Goal: Task Accomplishment & Management: Use online tool/utility

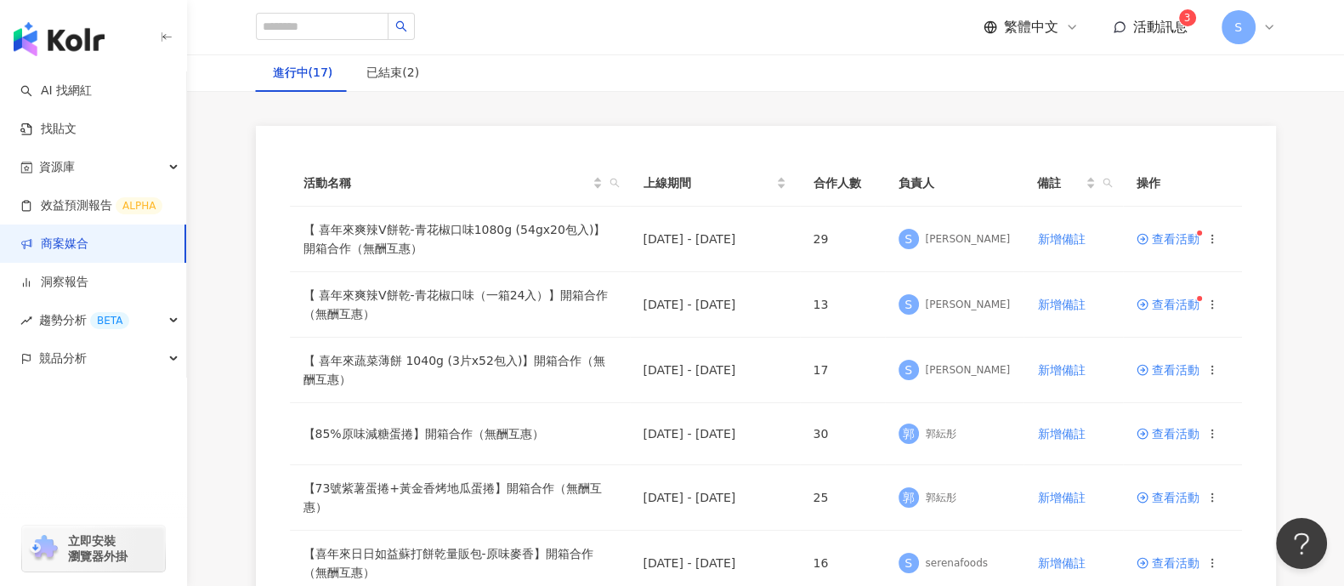
scroll to position [105, 0]
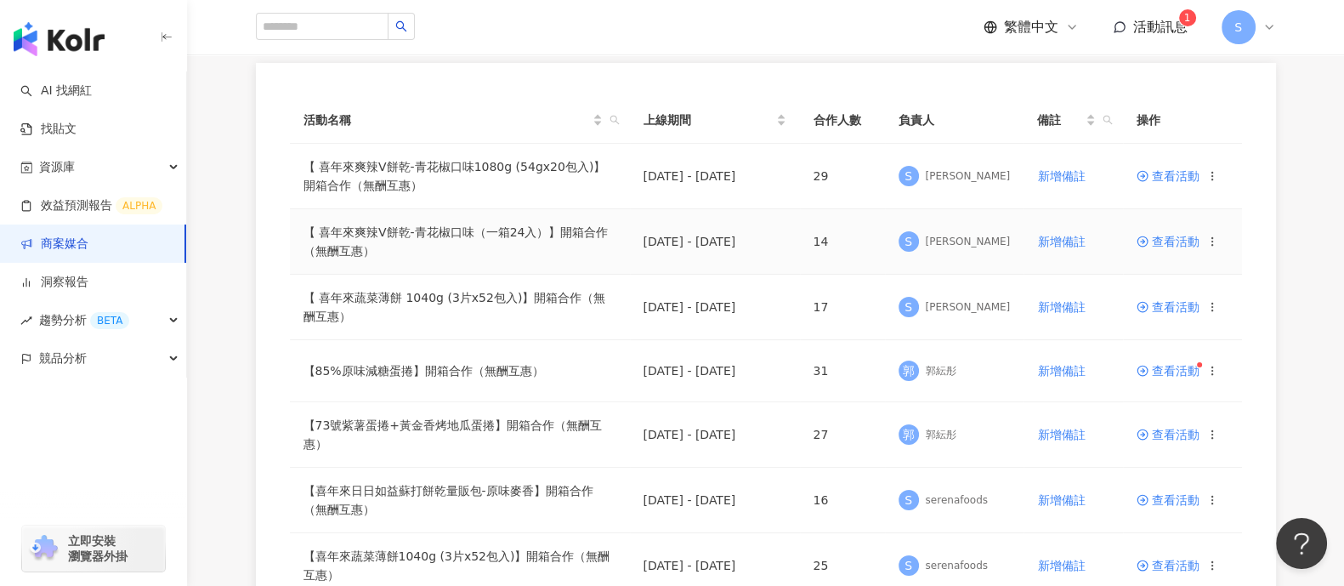
scroll to position [213, 0]
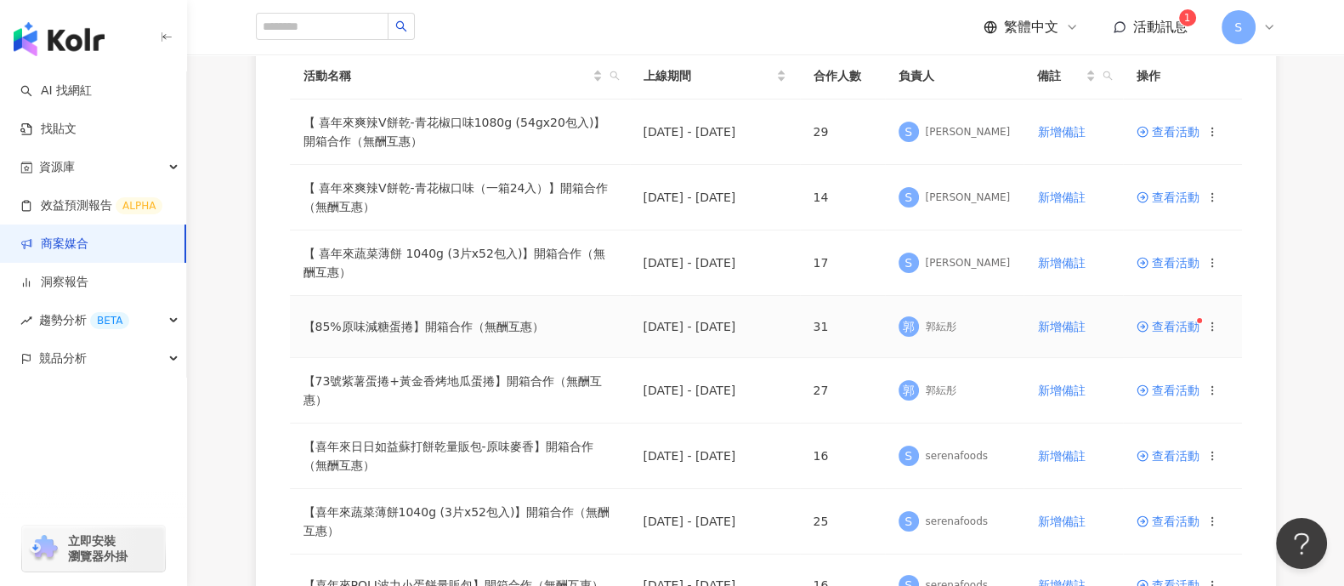
click at [1164, 325] on span "查看活動" at bounding box center [1168, 327] width 63 height 12
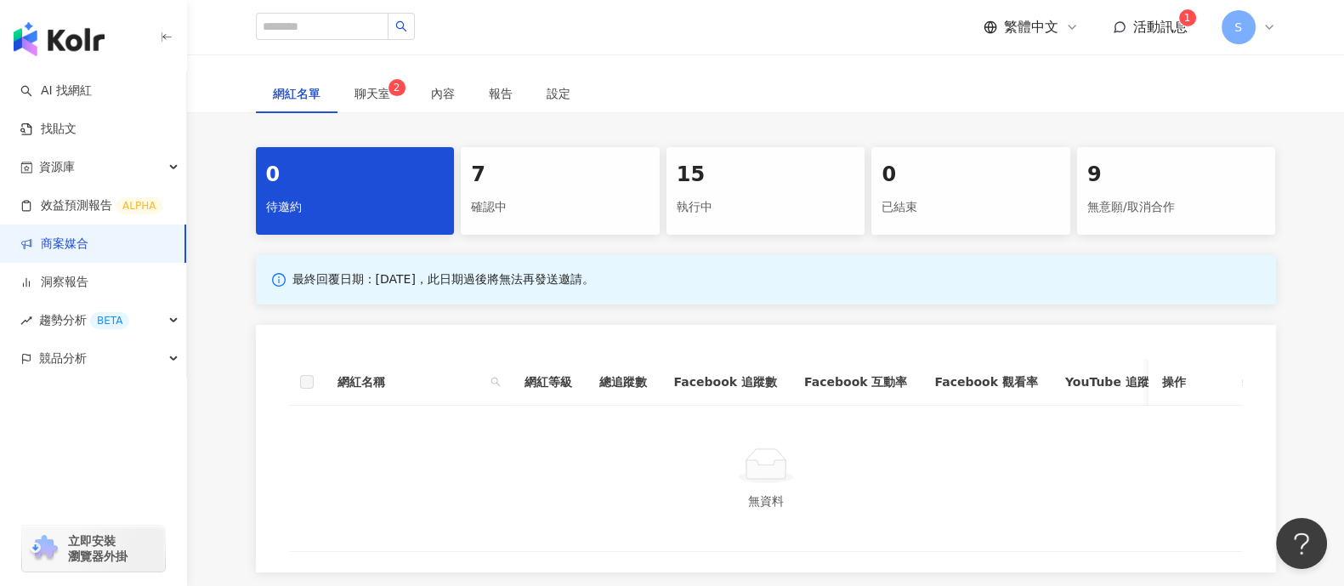
scroll to position [212, 0]
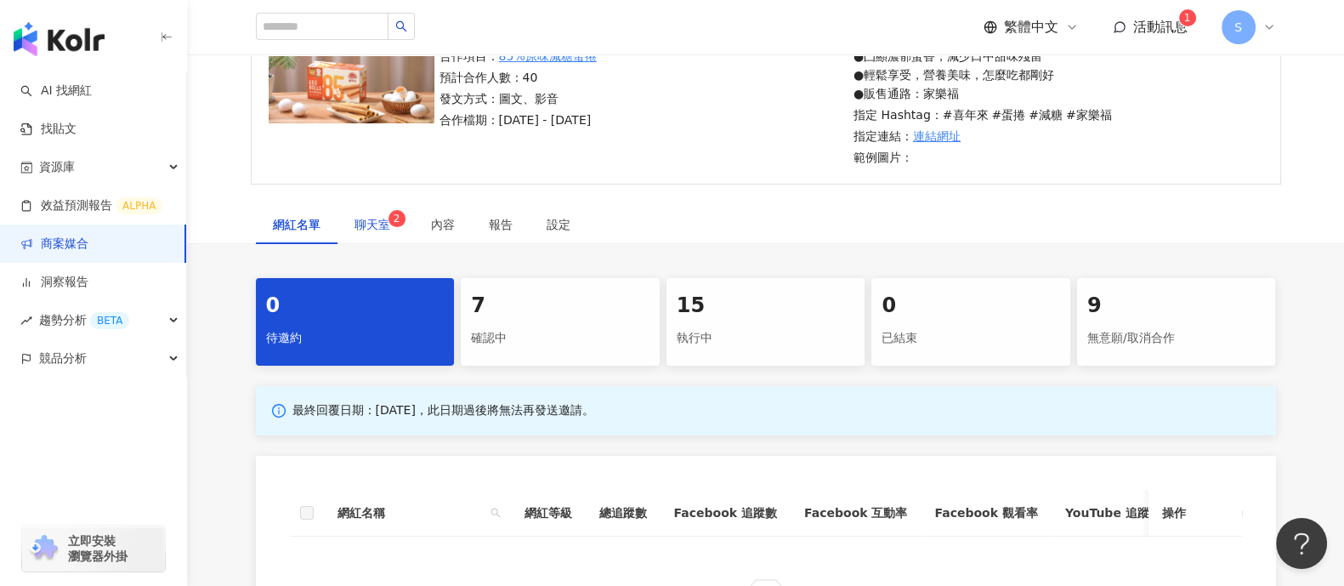
click at [381, 220] on span "聊天室 2" at bounding box center [376, 225] width 43 height 12
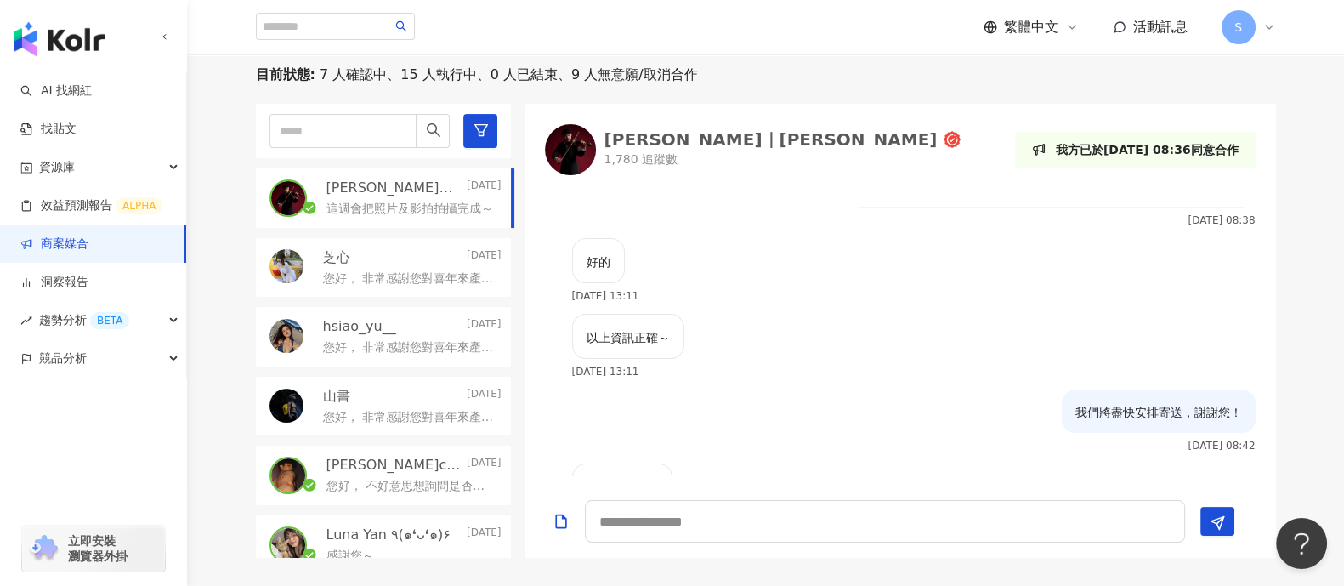
scroll to position [648, 0]
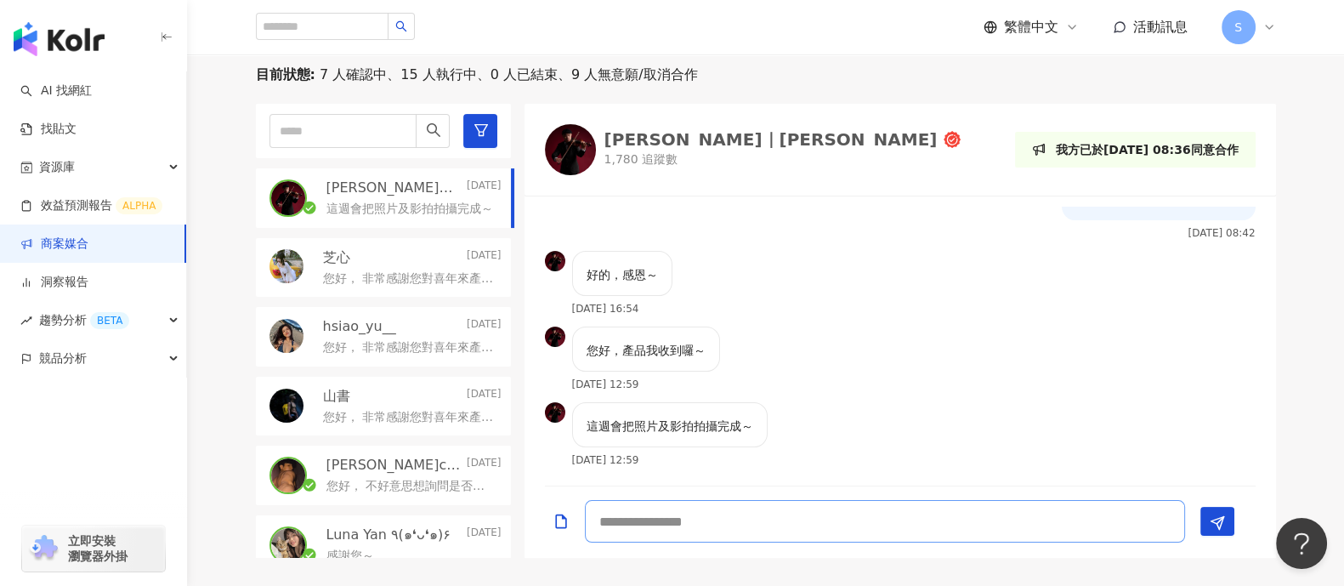
click at [825, 513] on textarea at bounding box center [885, 521] width 600 height 43
type textarea "*"
type textarea "********"
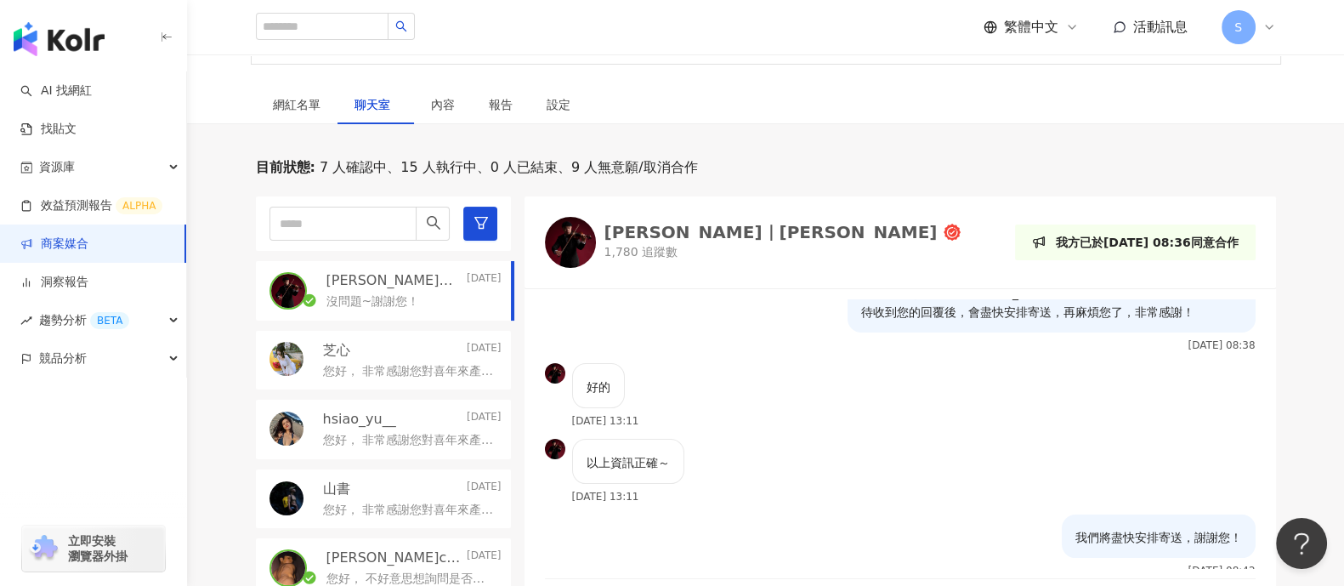
scroll to position [212, 0]
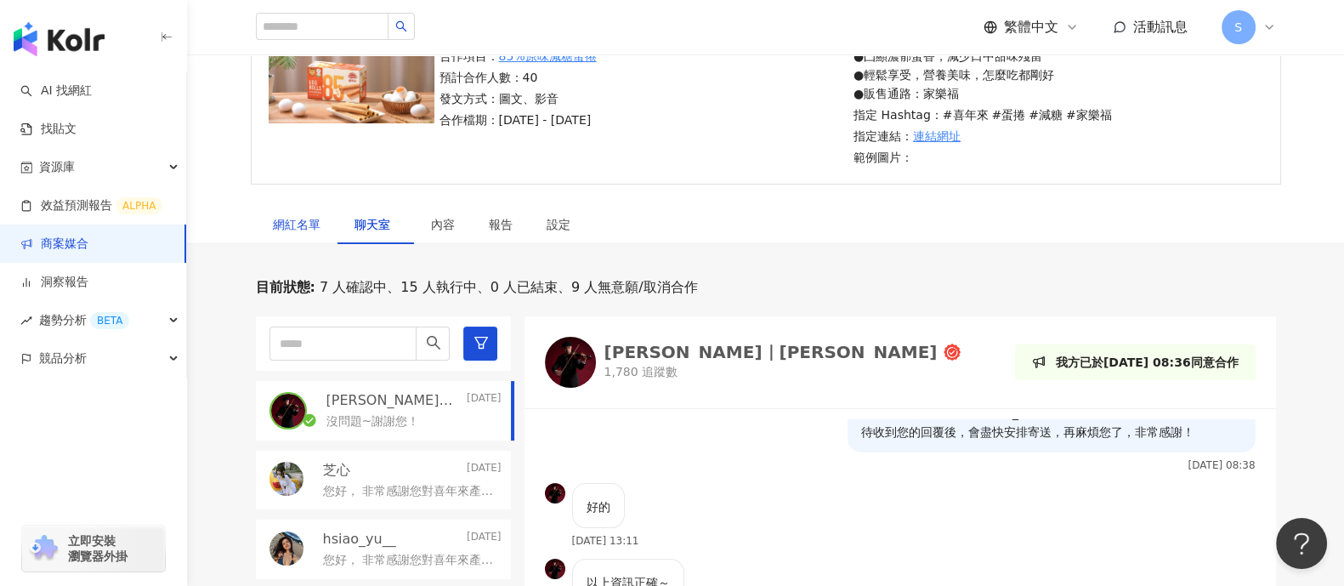
drag, startPoint x: 304, startPoint y: 228, endPoint x: 320, endPoint y: 235, distance: 16.7
click at [304, 229] on div "網紅名單" at bounding box center [297, 224] width 48 height 19
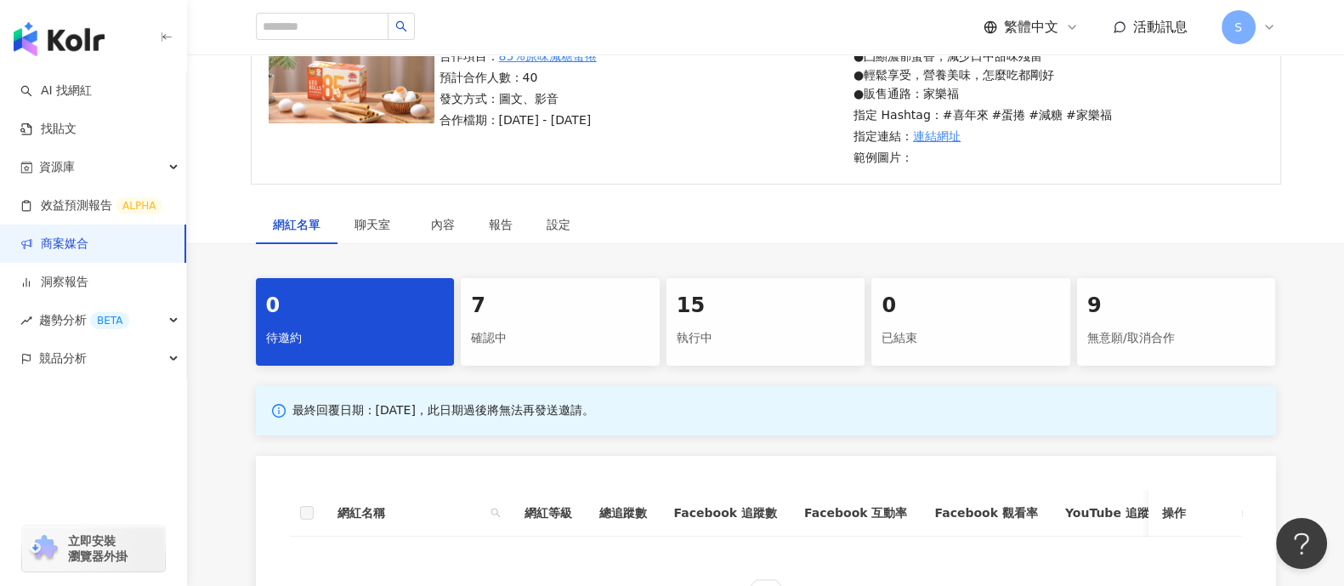
click at [750, 346] on div "執行中" at bounding box center [766, 338] width 179 height 29
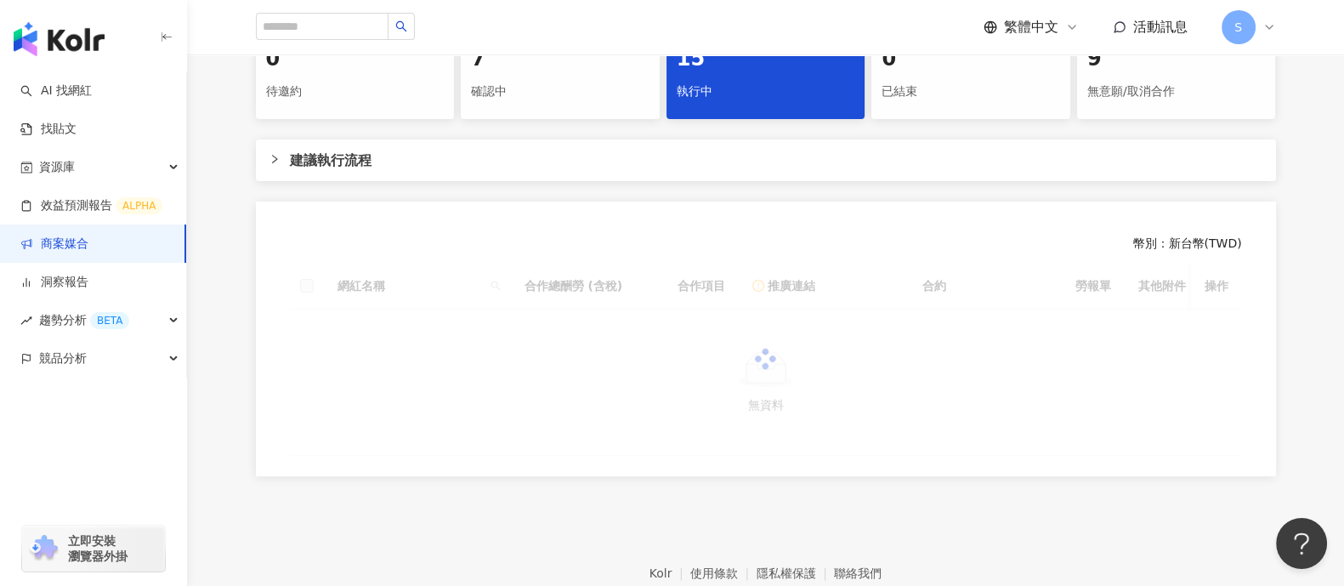
scroll to position [424, 0]
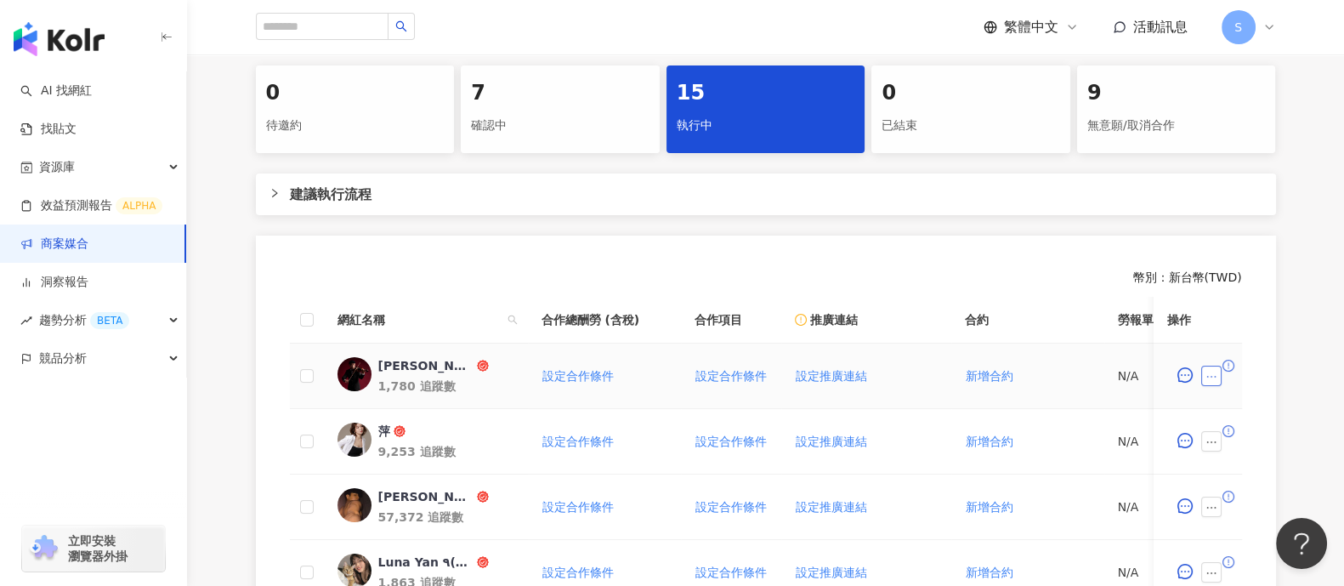
click at [1208, 382] on button "button" at bounding box center [1211, 376] width 20 height 20
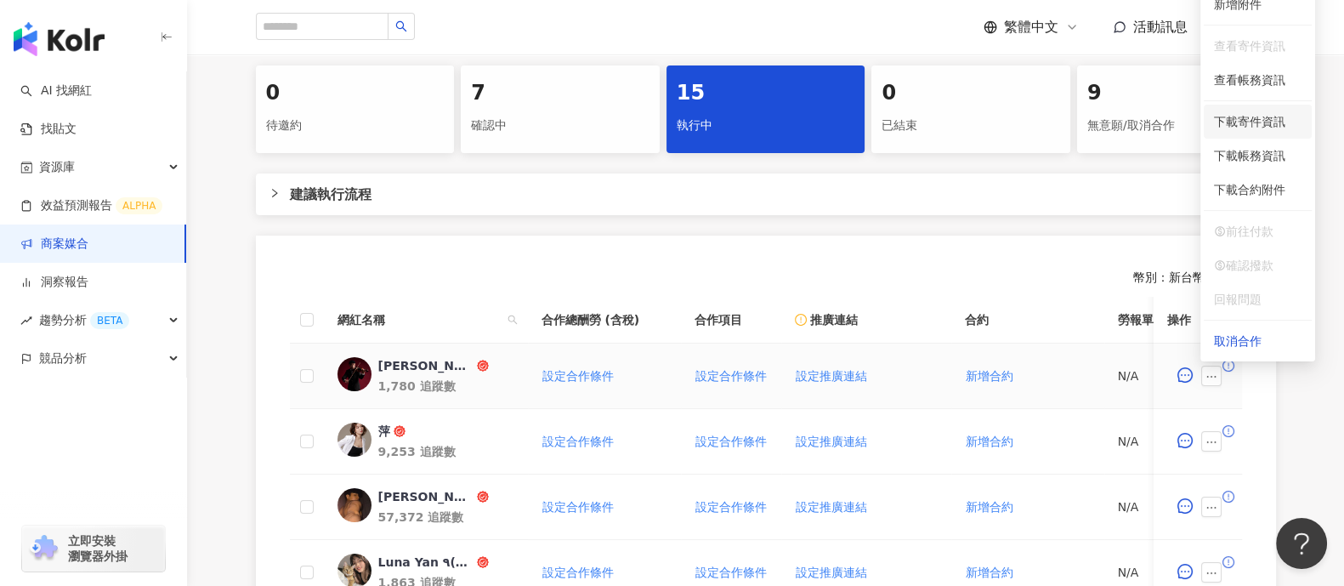
click at [1257, 128] on span "下載寄件資訊" at bounding box center [1258, 121] width 88 height 19
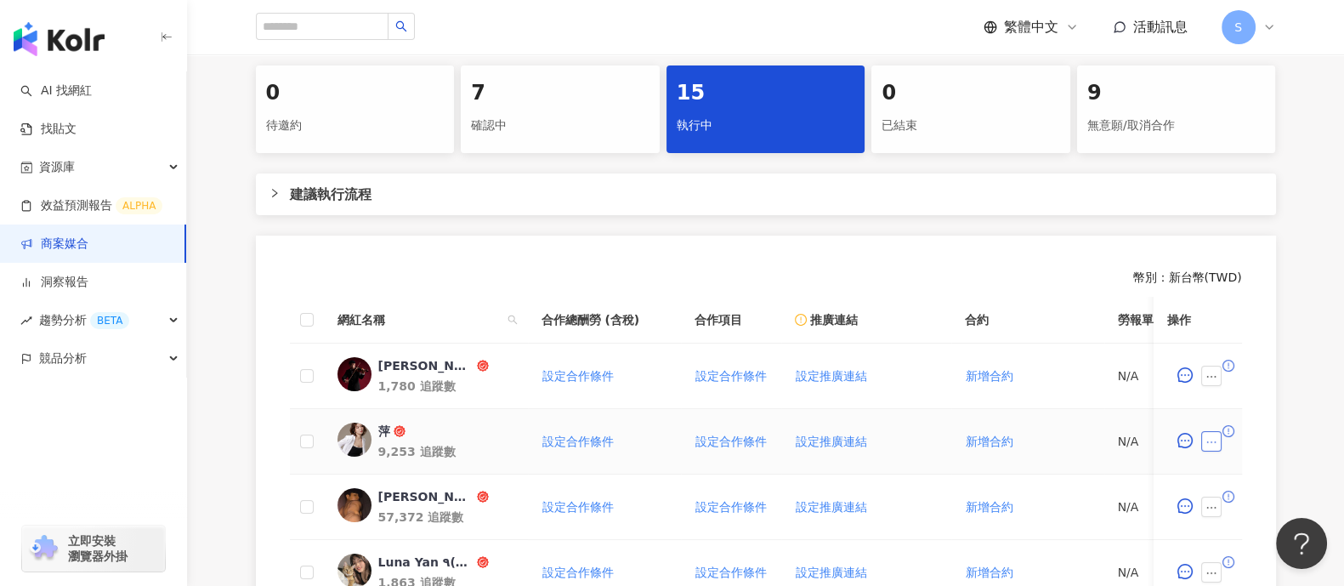
click at [1218, 435] on button "button" at bounding box center [1211, 441] width 20 height 20
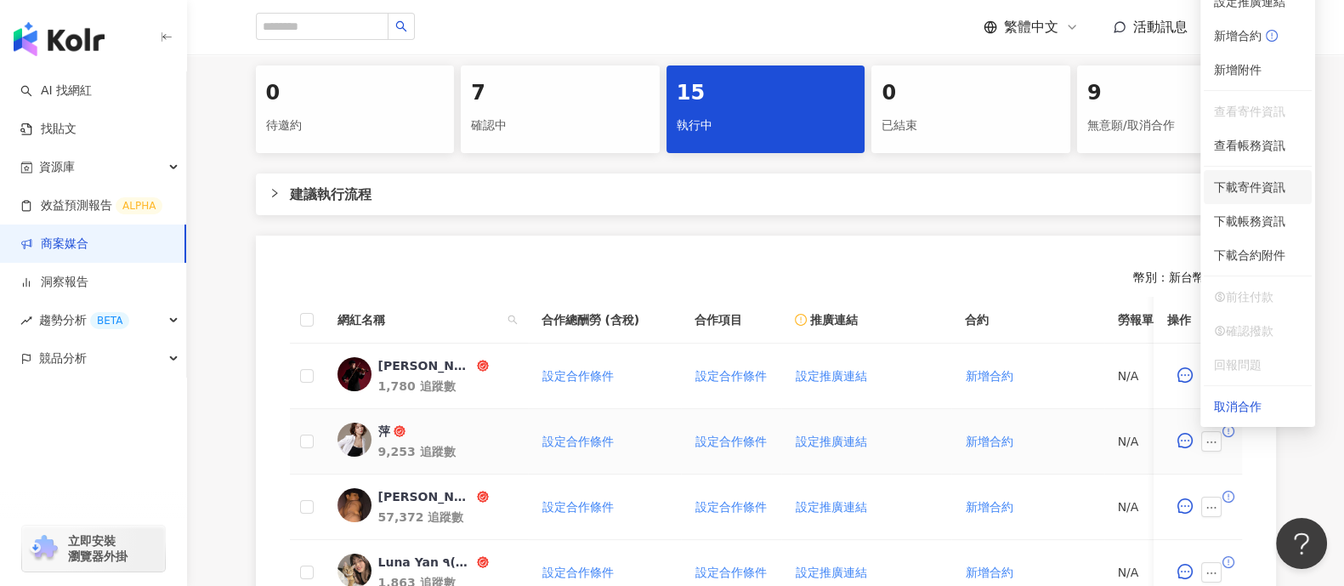
click at [1249, 196] on li "下載寄件資訊" at bounding box center [1258, 187] width 108 height 34
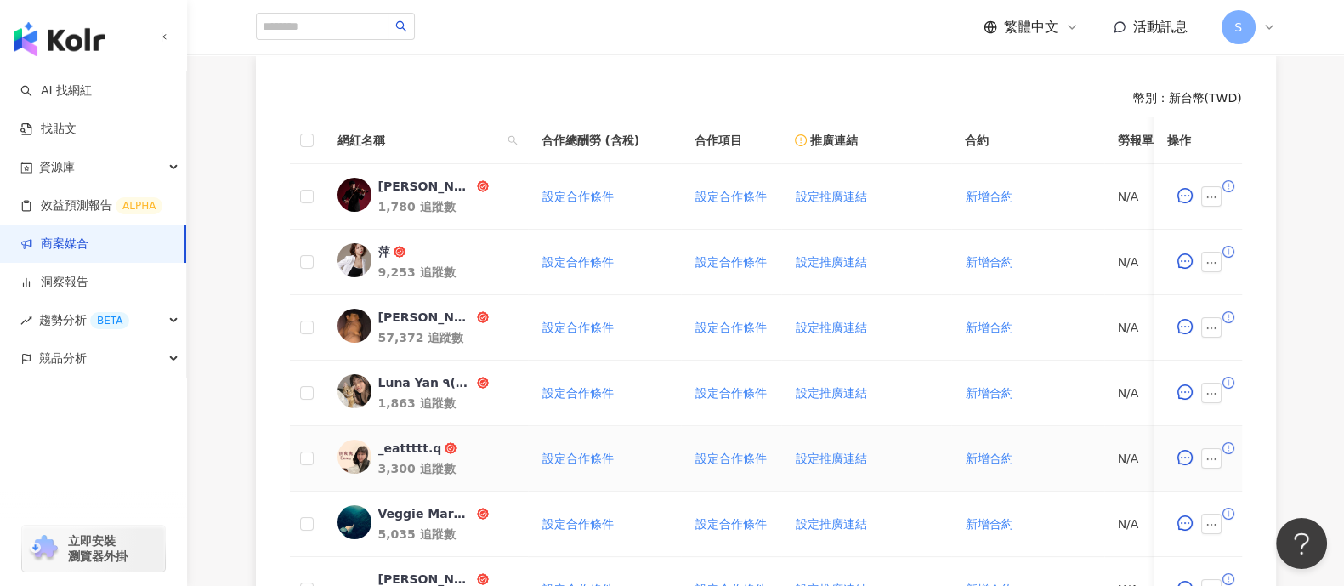
scroll to position [638, 0]
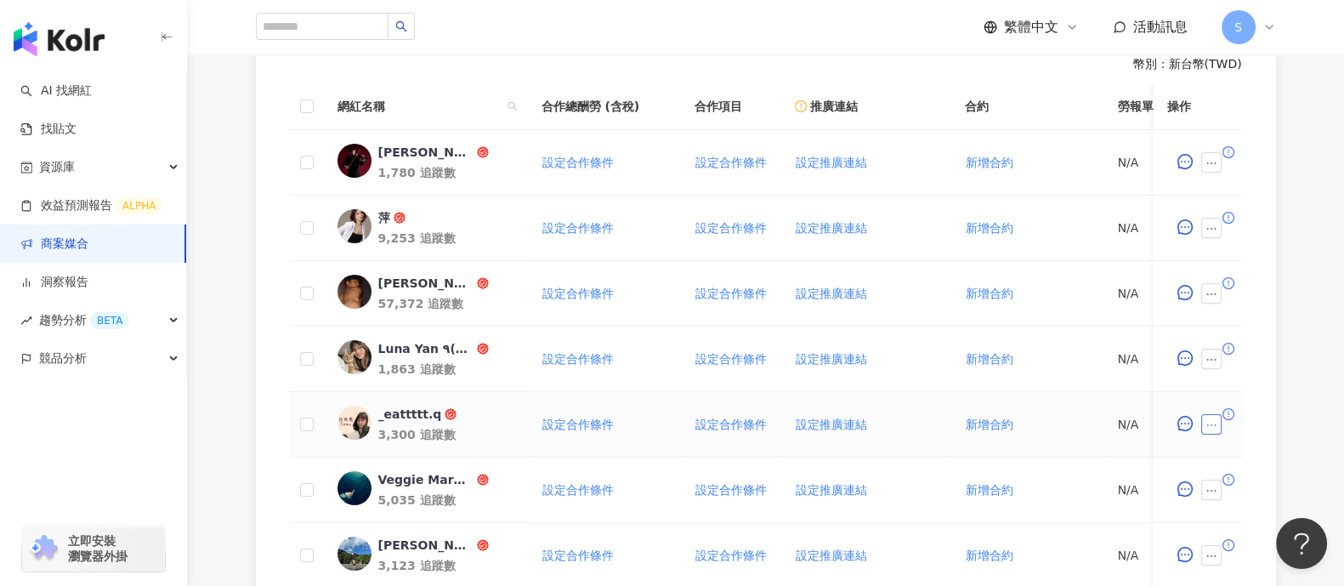
click at [1216, 423] on icon "ellipsis" at bounding box center [1212, 425] width 12 height 12
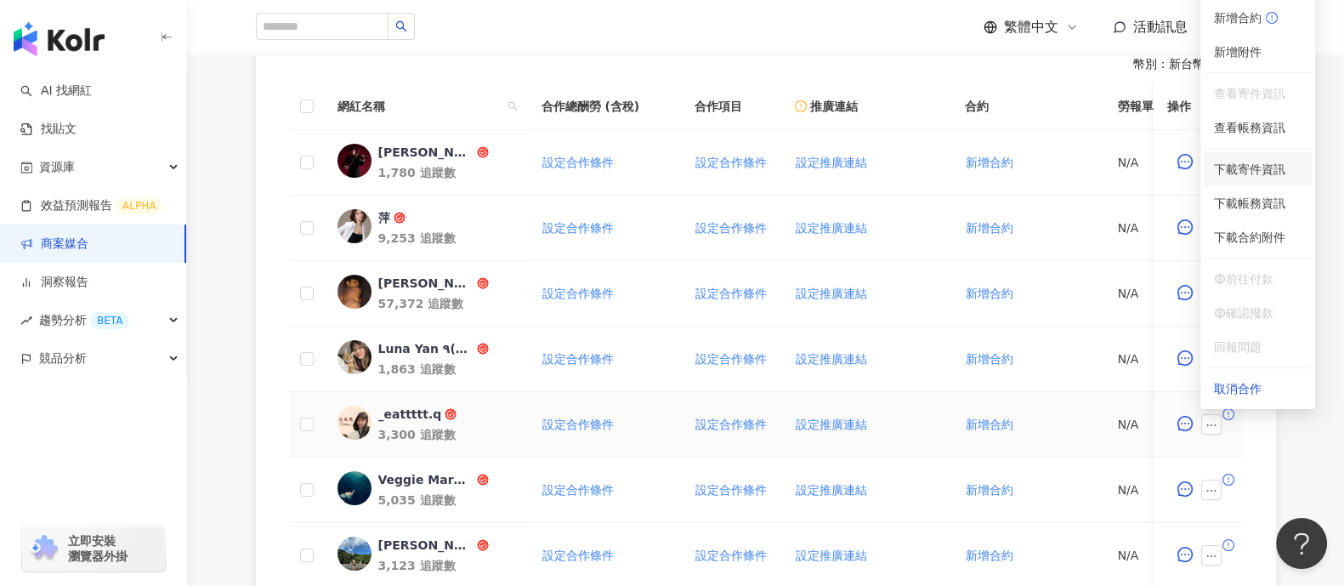
click at [1284, 168] on span "下載寄件資訊" at bounding box center [1258, 169] width 88 height 19
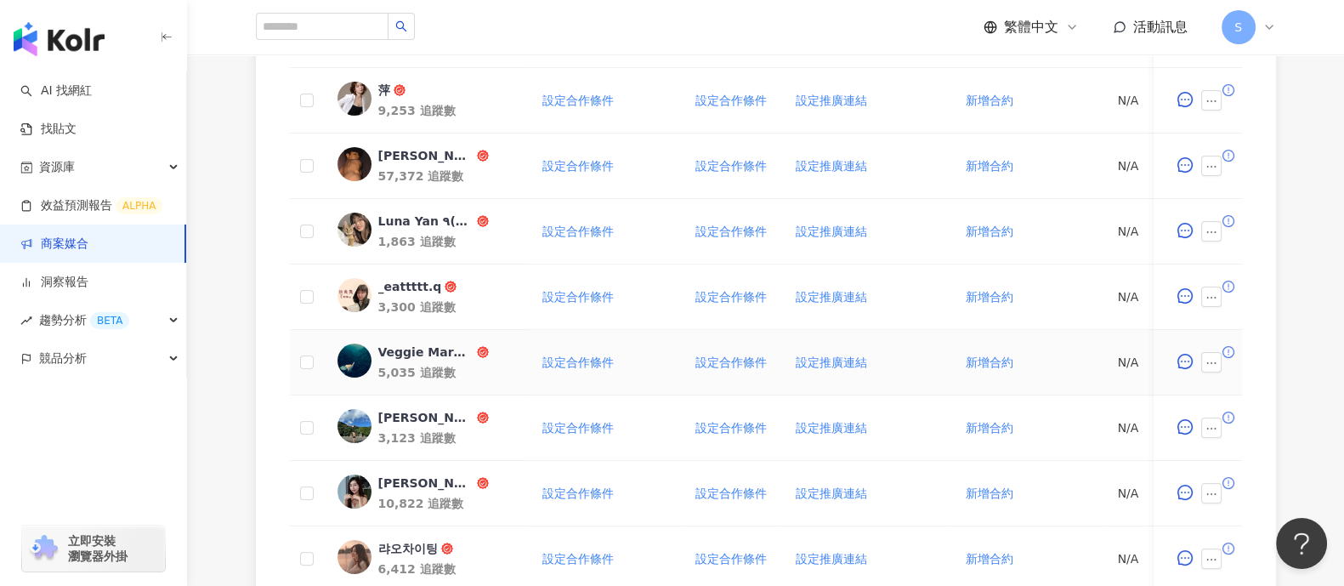
scroll to position [849, 0]
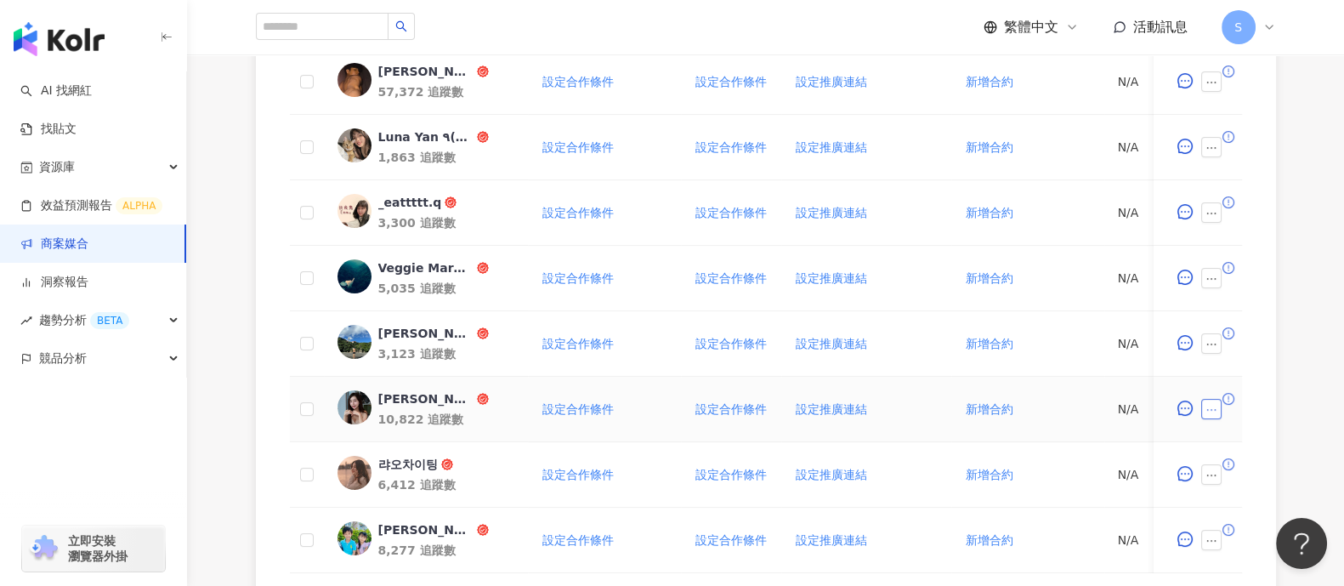
click at [1210, 404] on icon "ellipsis" at bounding box center [1212, 410] width 12 height 12
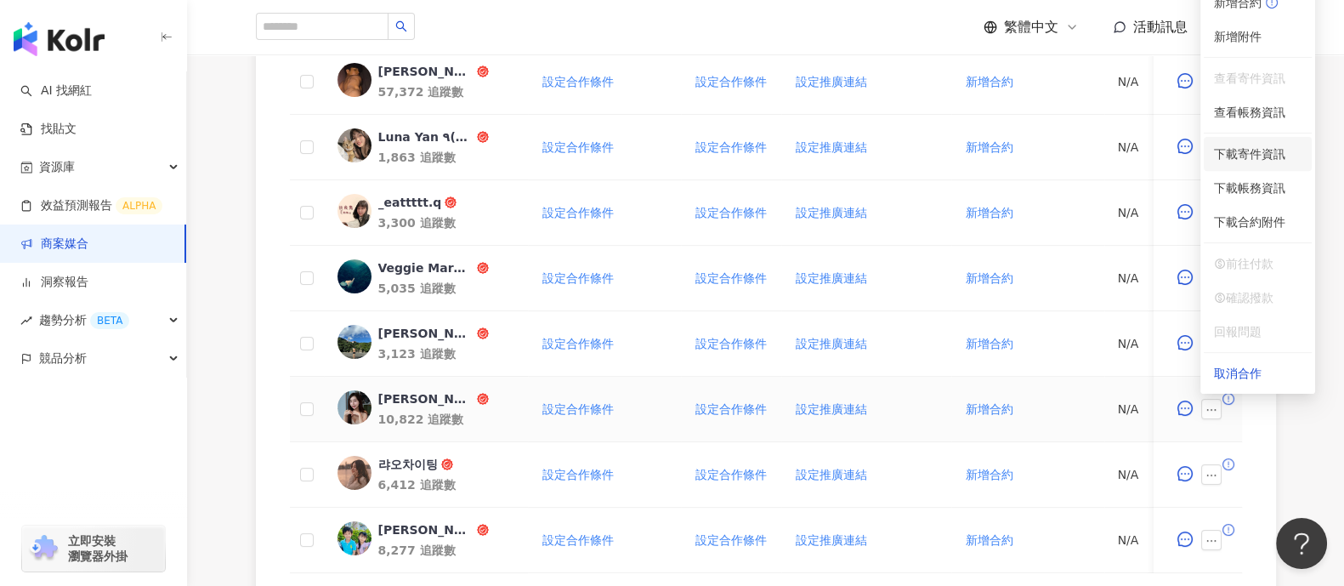
click at [1264, 149] on span "下載寄件資訊" at bounding box center [1258, 154] width 88 height 19
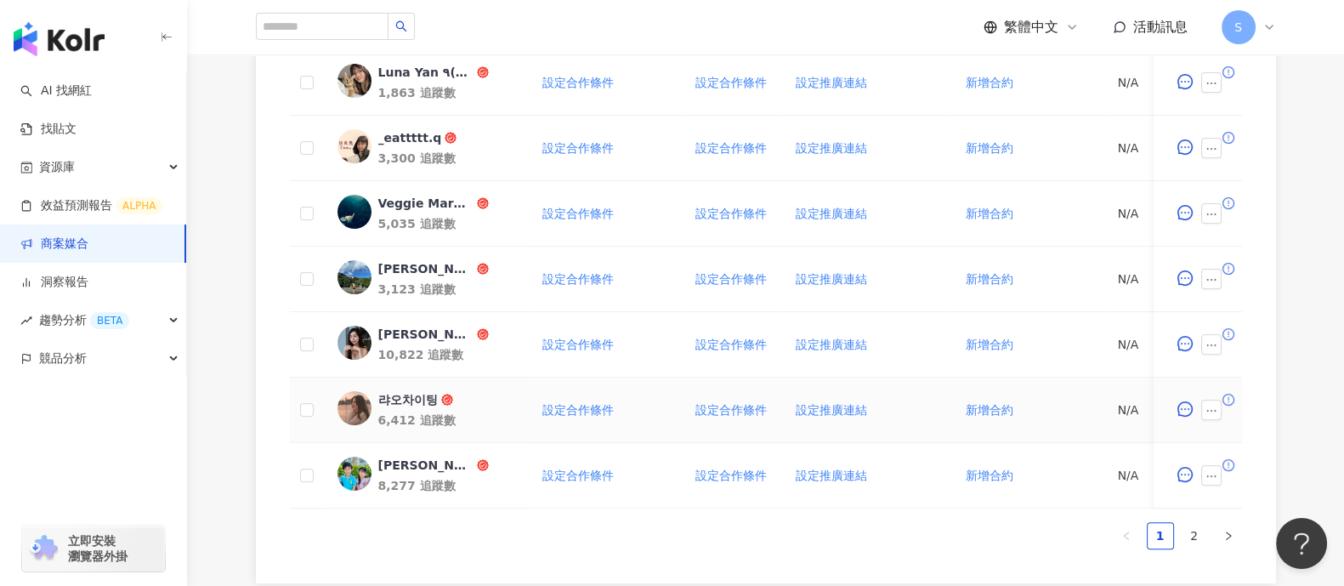
scroll to position [957, 0]
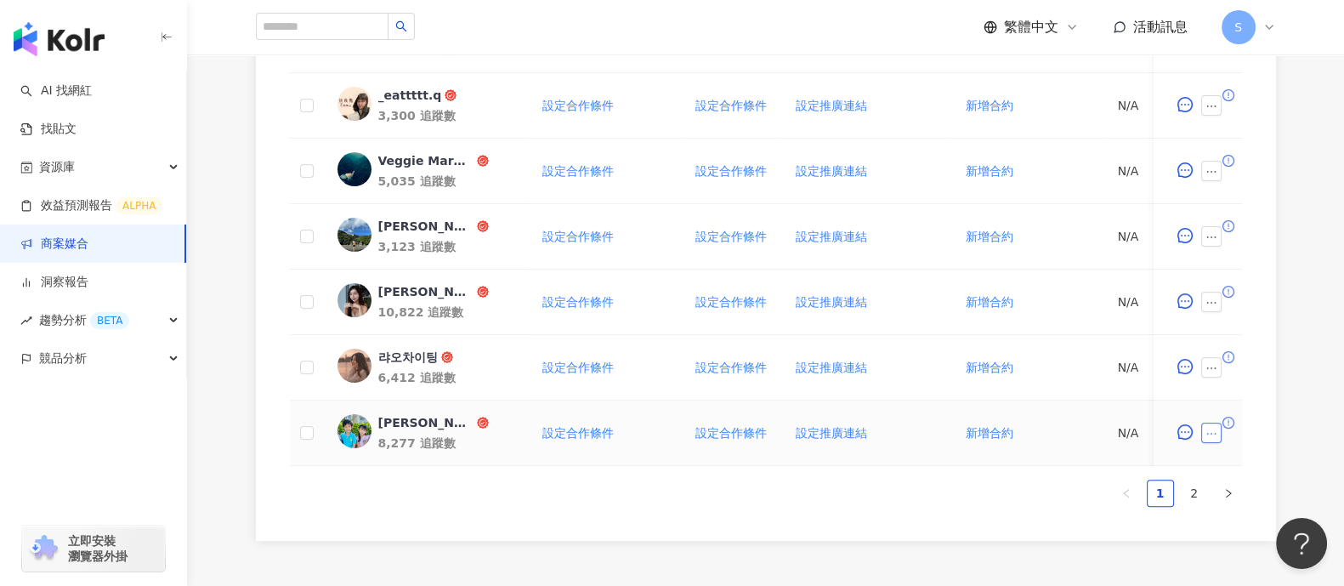
click at [1210, 434] on icon "ellipsis" at bounding box center [1212, 434] width 12 height 12
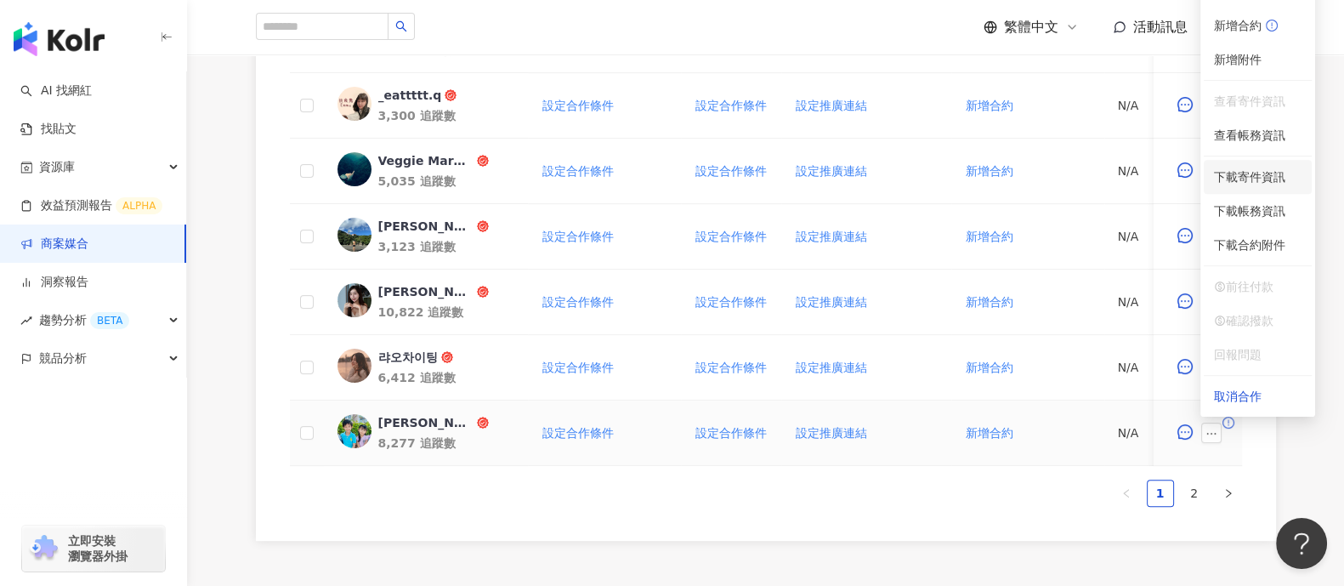
click at [1256, 178] on span "下載寄件資訊" at bounding box center [1258, 177] width 88 height 19
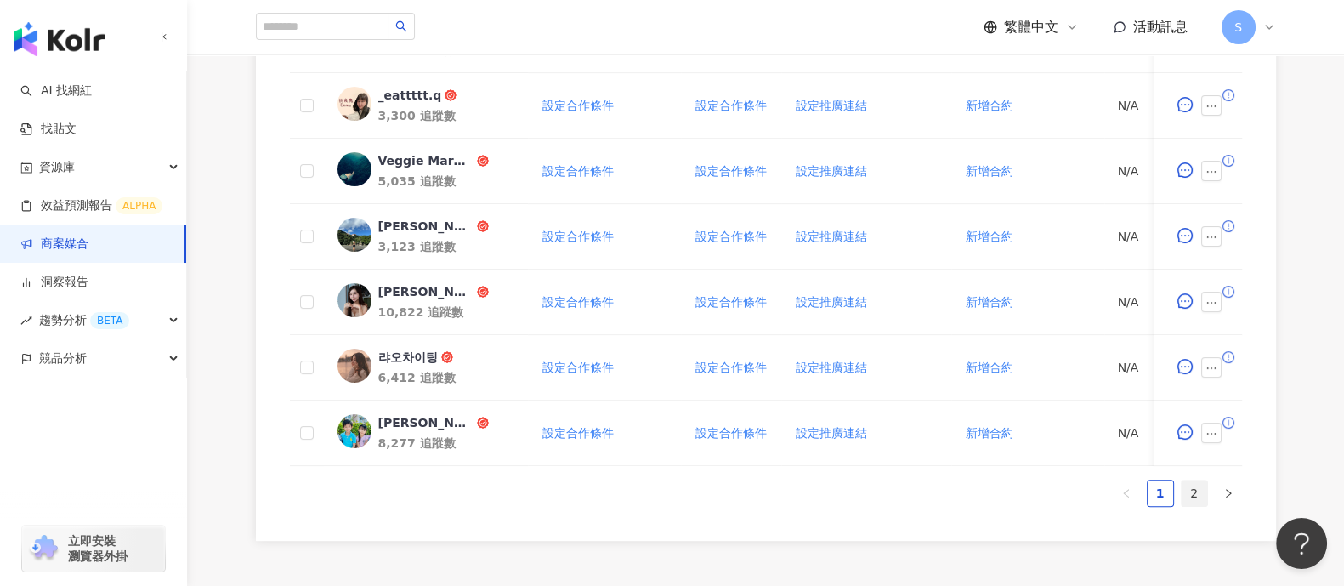
click at [1187, 506] on link "2" at bounding box center [1195, 493] width 26 height 26
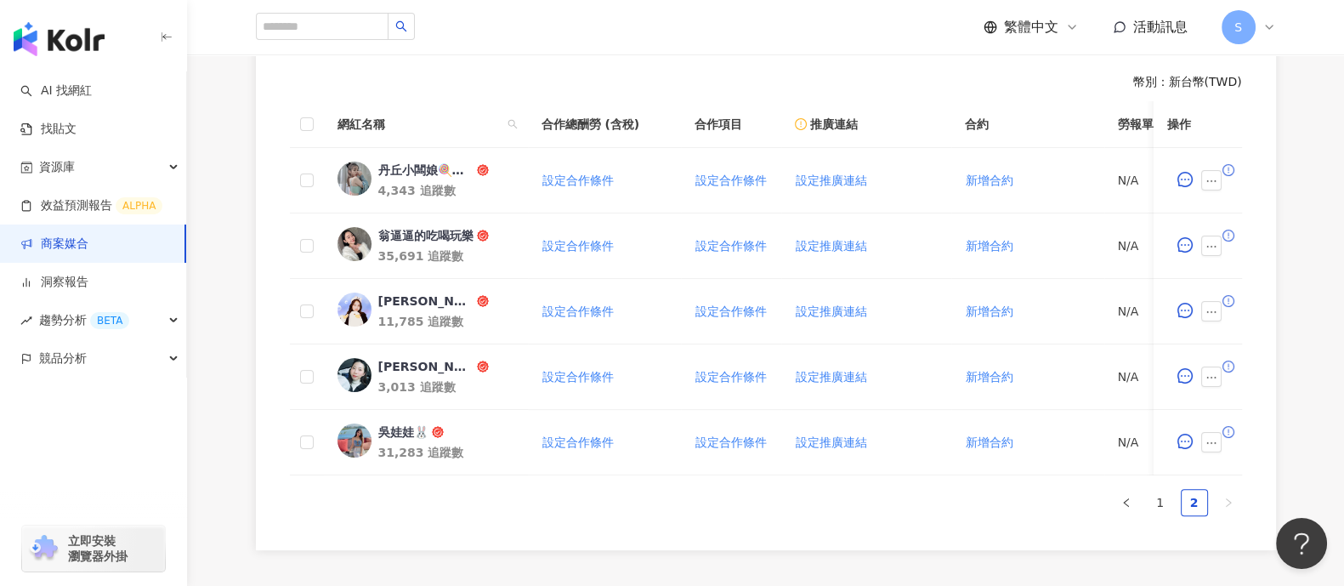
scroll to position [585, 0]
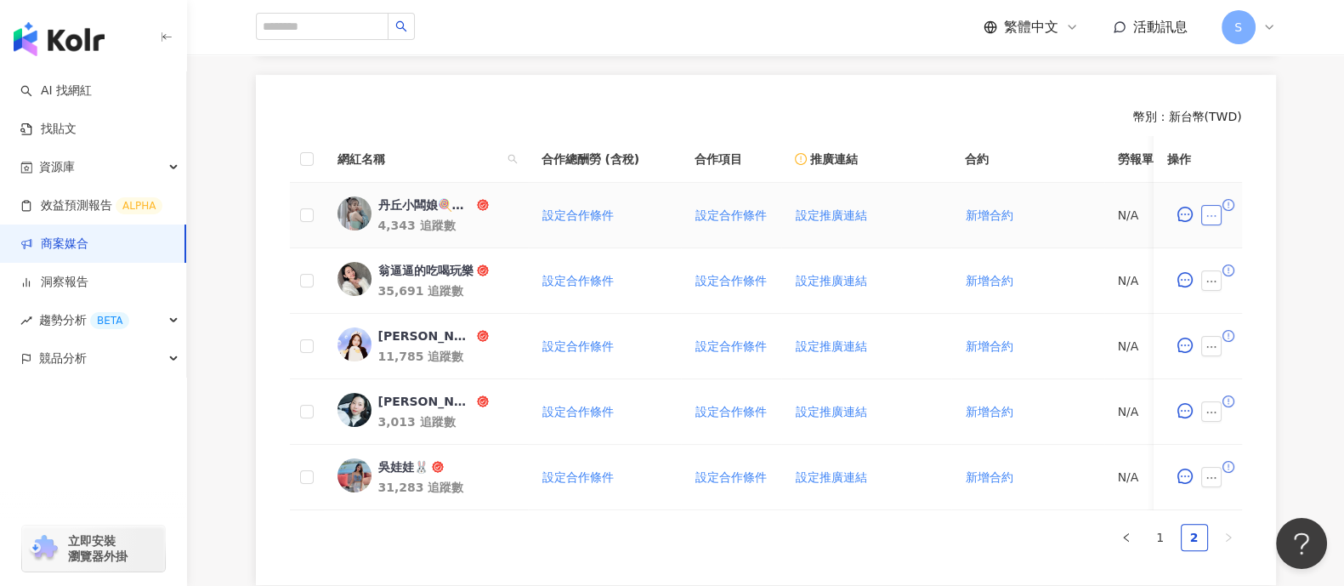
click at [1213, 213] on icon "ellipsis" at bounding box center [1212, 216] width 12 height 12
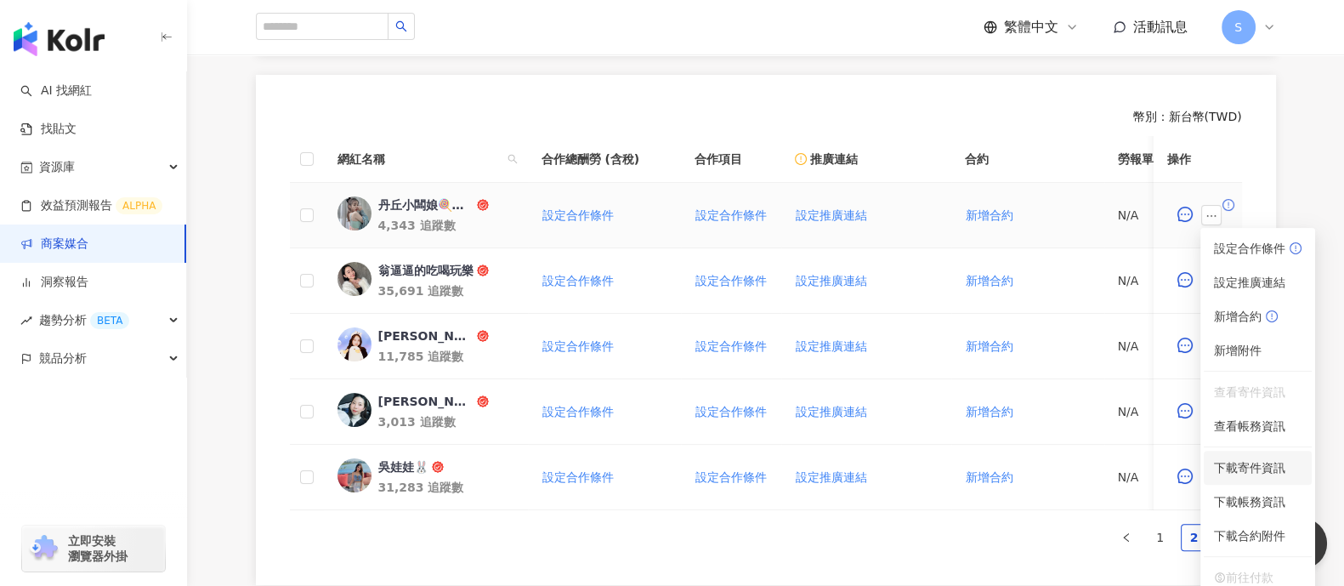
click at [1267, 463] on span "下載寄件資訊" at bounding box center [1258, 467] width 88 height 19
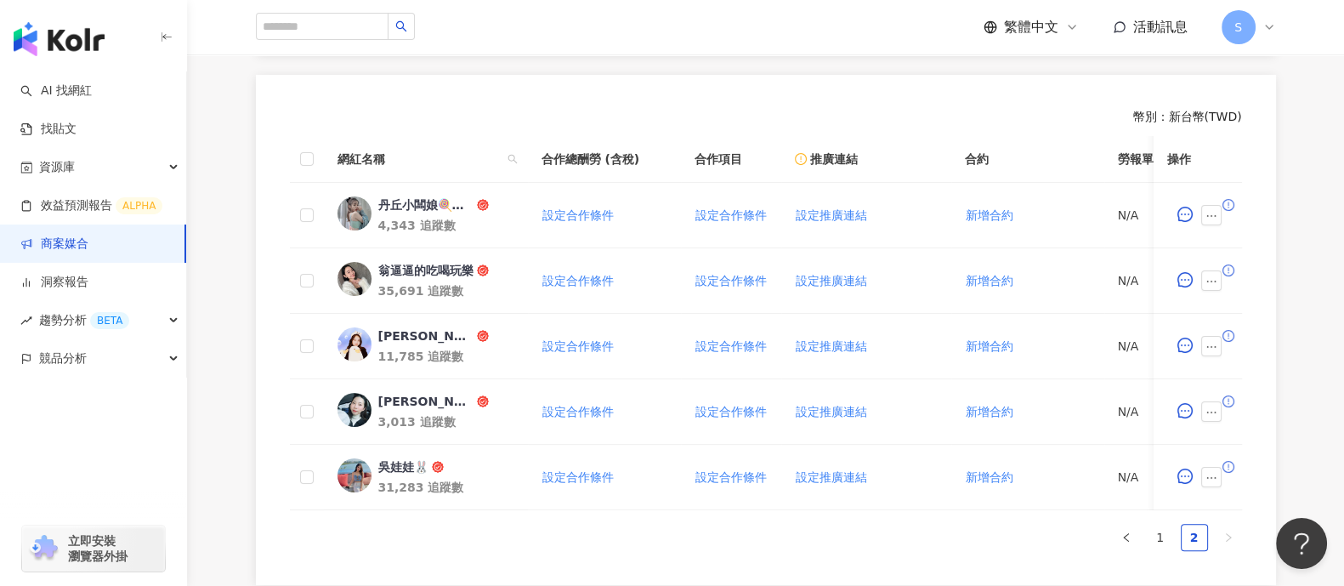
click at [88, 248] on link "商案媒合" at bounding box center [54, 244] width 68 height 17
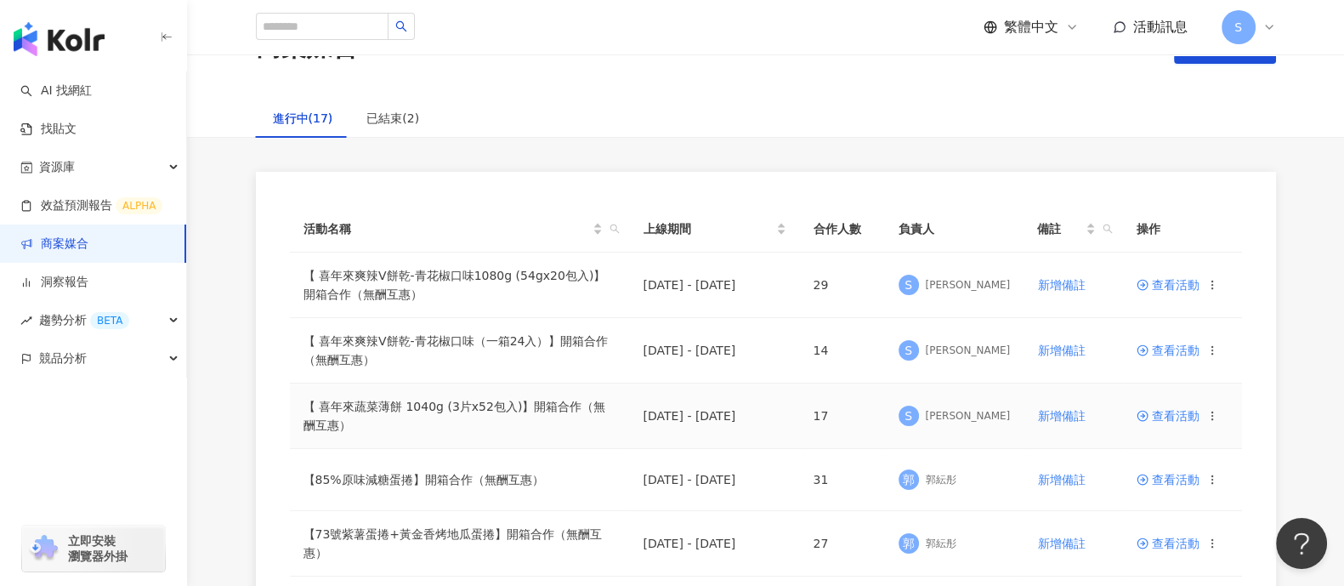
scroll to position [105, 0]
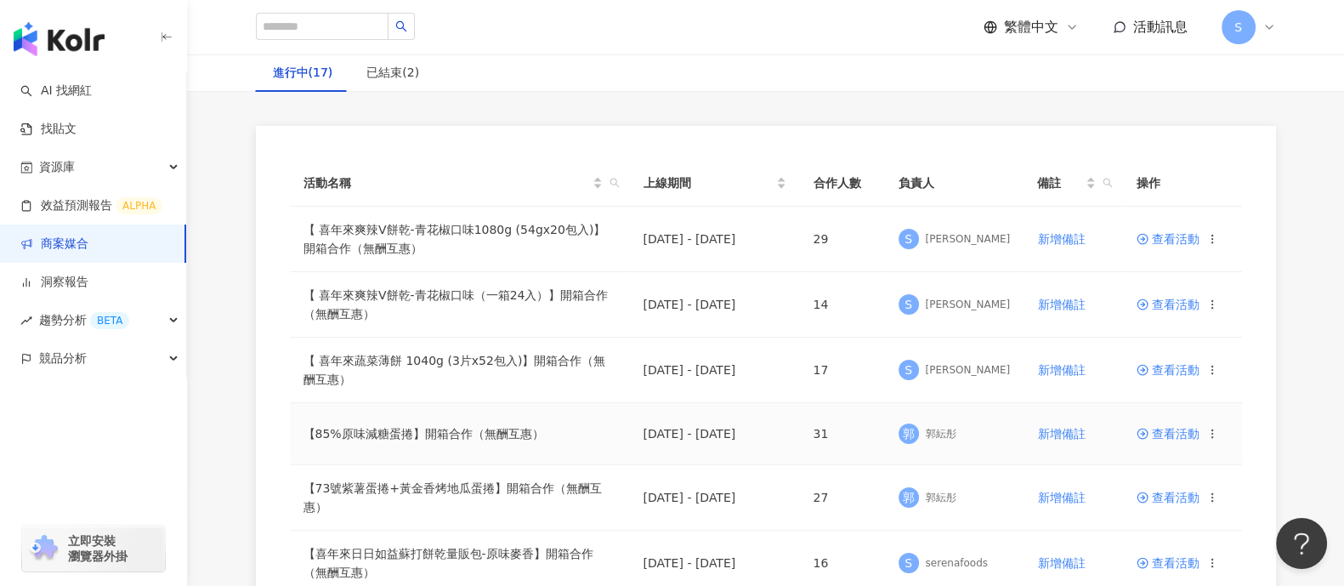
click at [1145, 435] on circle at bounding box center [1143, 434] width 10 height 10
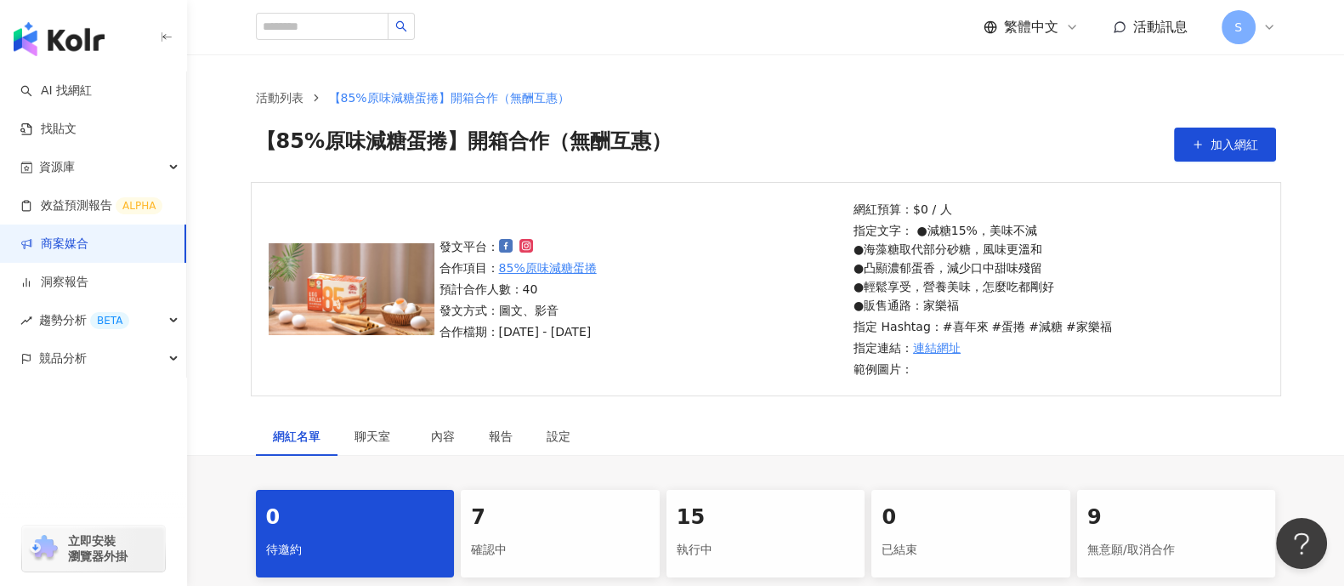
click at [703, 539] on div "執行中" at bounding box center [766, 550] width 179 height 29
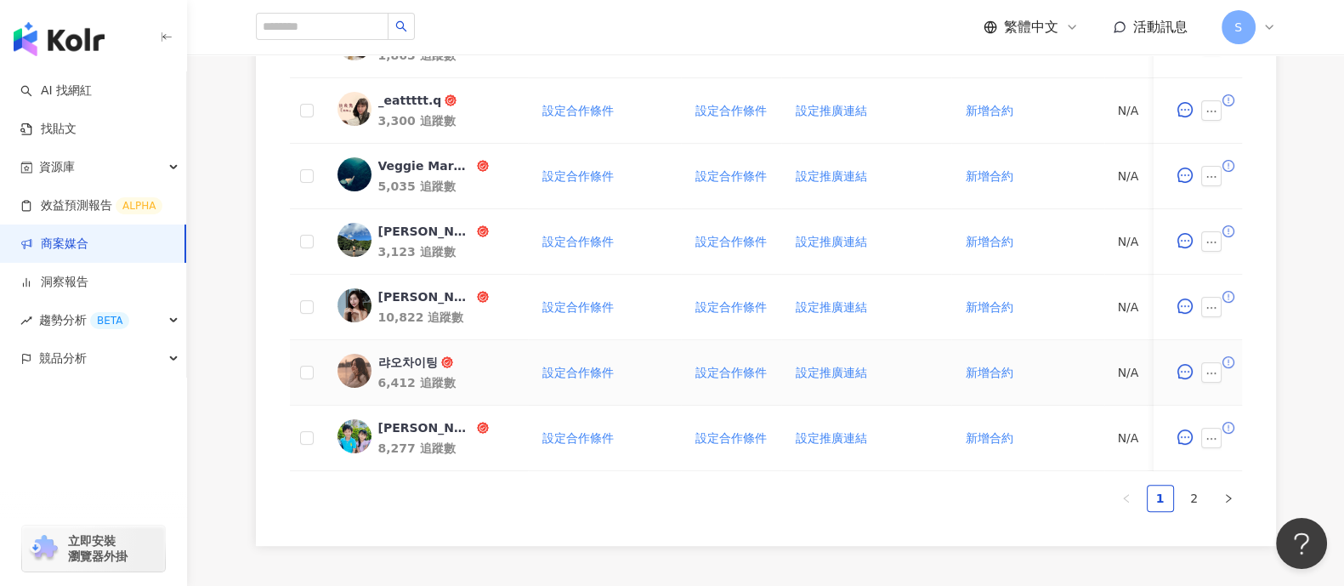
scroll to position [957, 0]
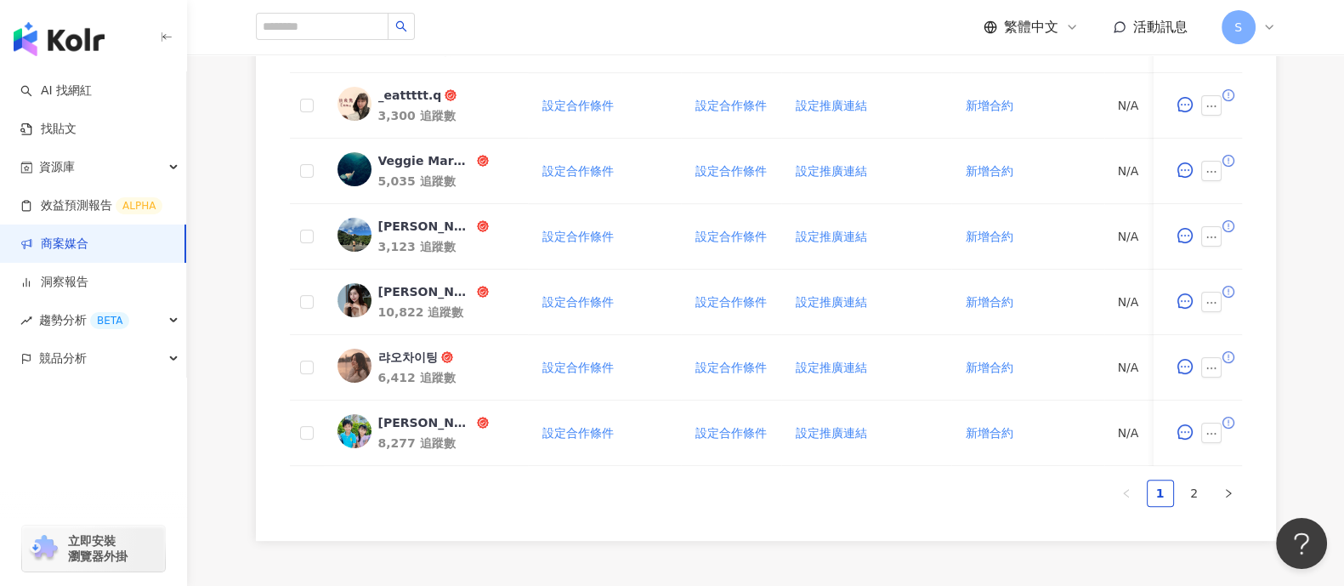
click at [66, 236] on link "商案媒合" at bounding box center [54, 244] width 68 height 17
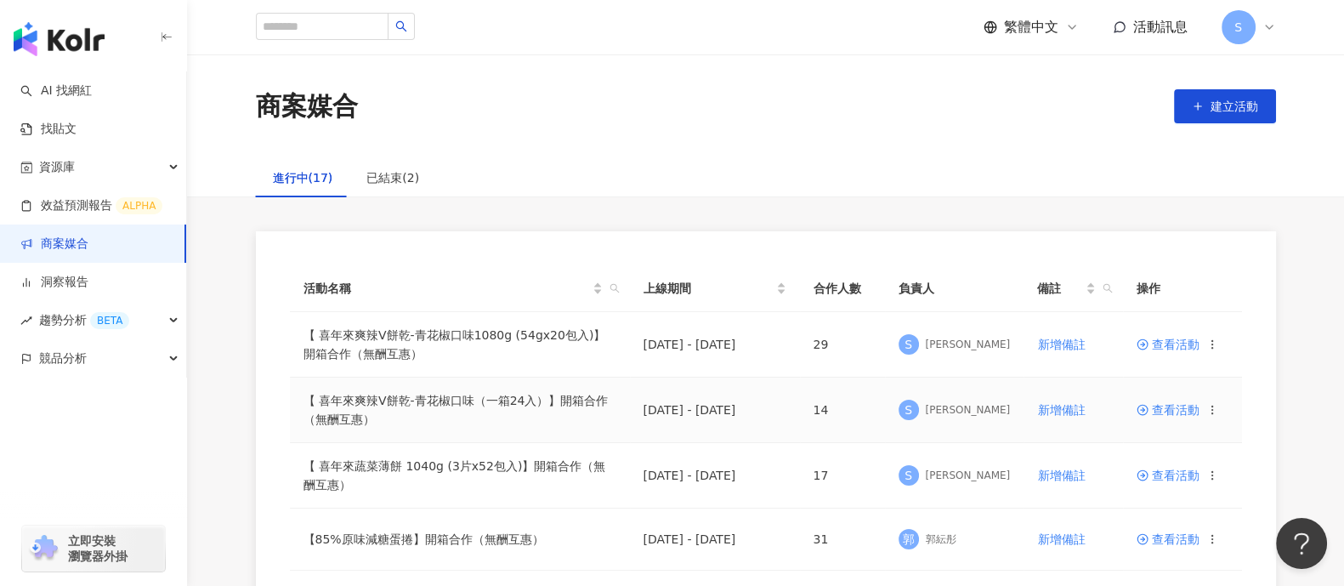
scroll to position [105, 0]
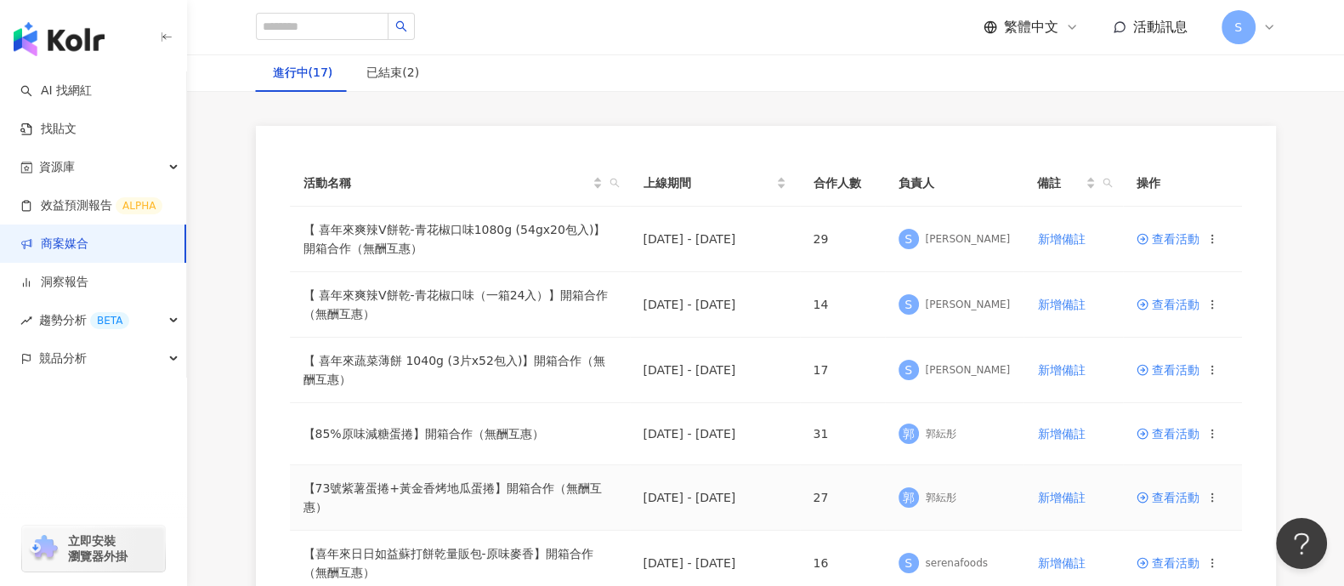
click at [1144, 497] on icon at bounding box center [1143, 497] width 12 height 12
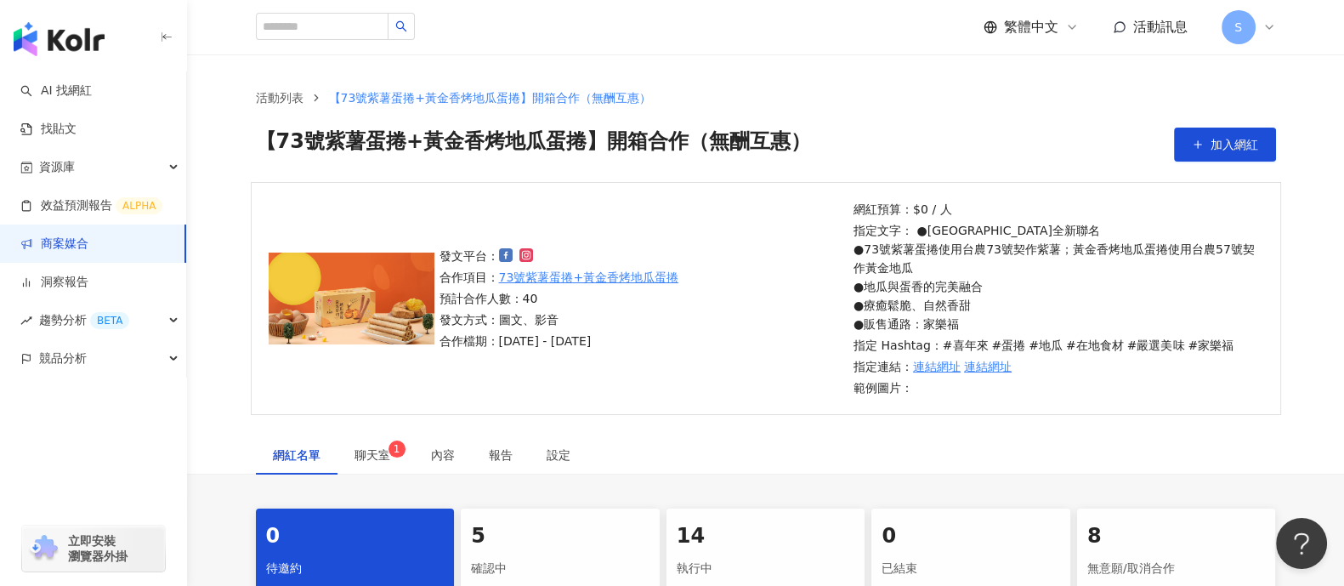
click at [797, 554] on div "執行中" at bounding box center [766, 568] width 179 height 29
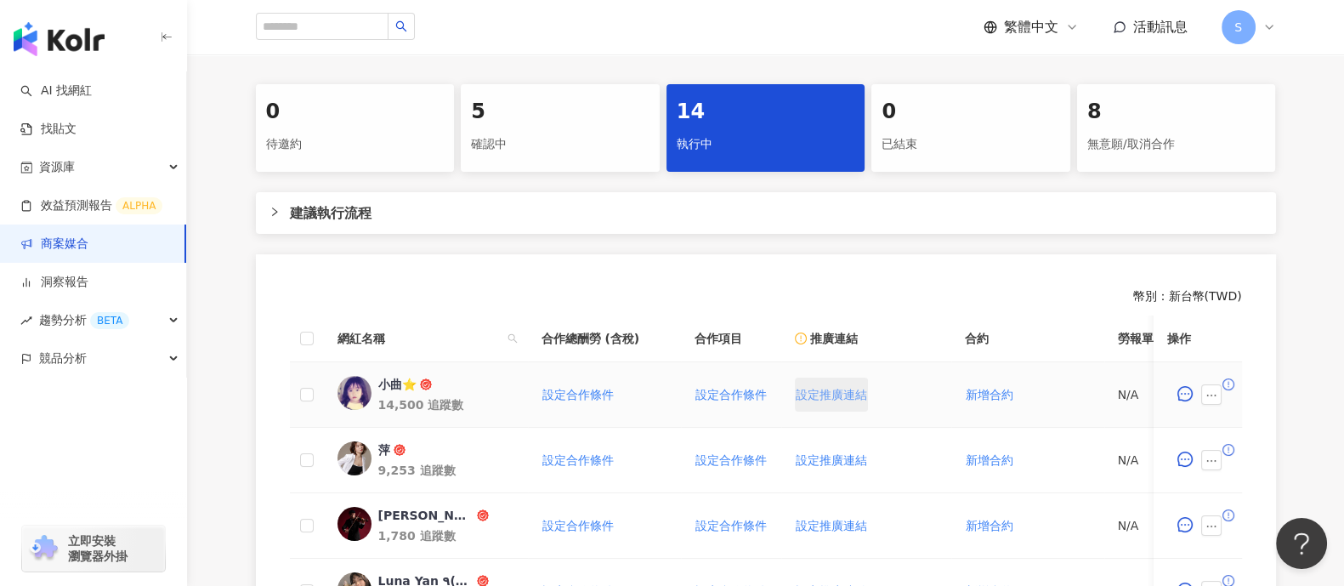
scroll to position [531, 0]
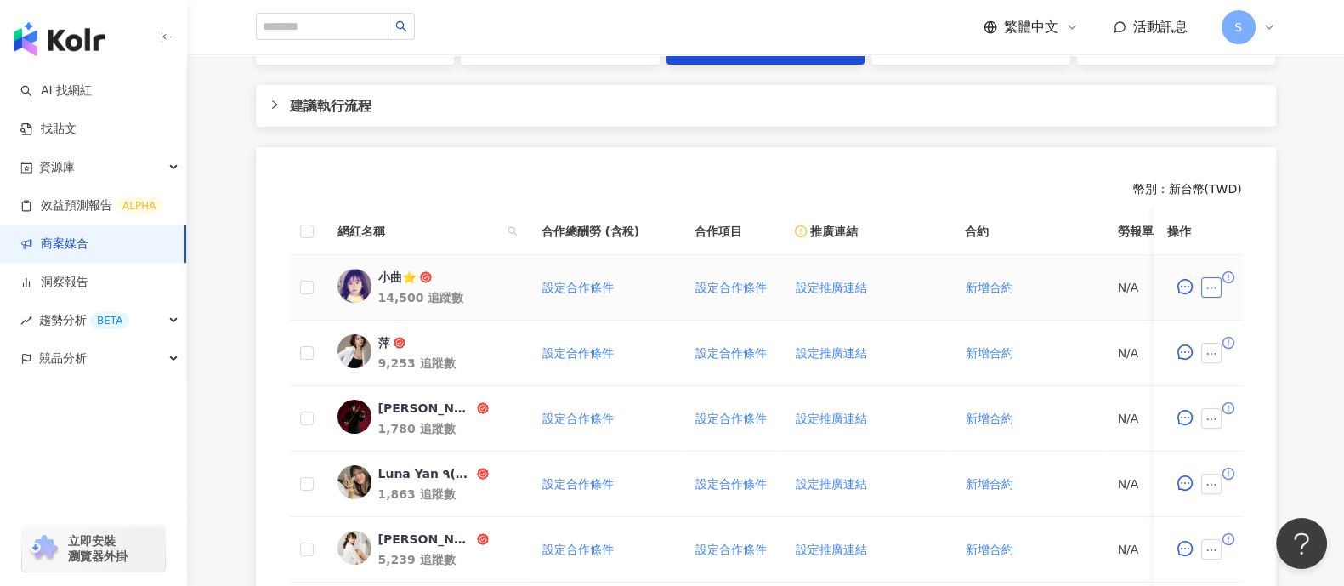
click at [1220, 283] on button "button" at bounding box center [1211, 287] width 20 height 20
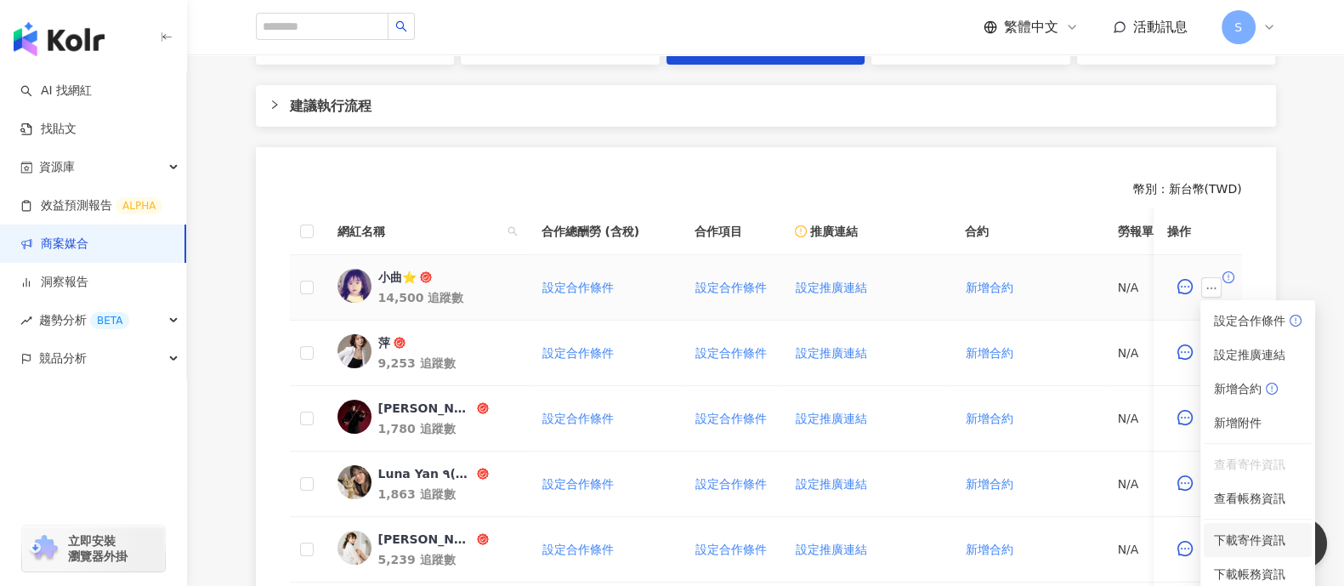
click at [1269, 529] on li "下載寄件資訊" at bounding box center [1258, 540] width 108 height 34
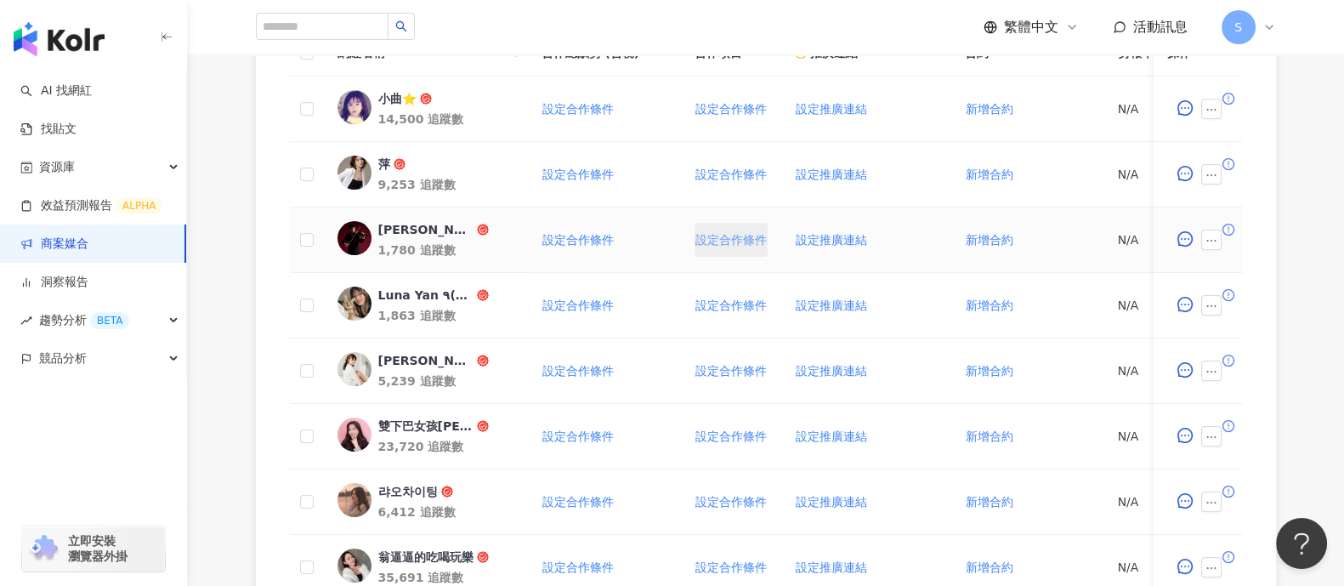
scroll to position [743, 0]
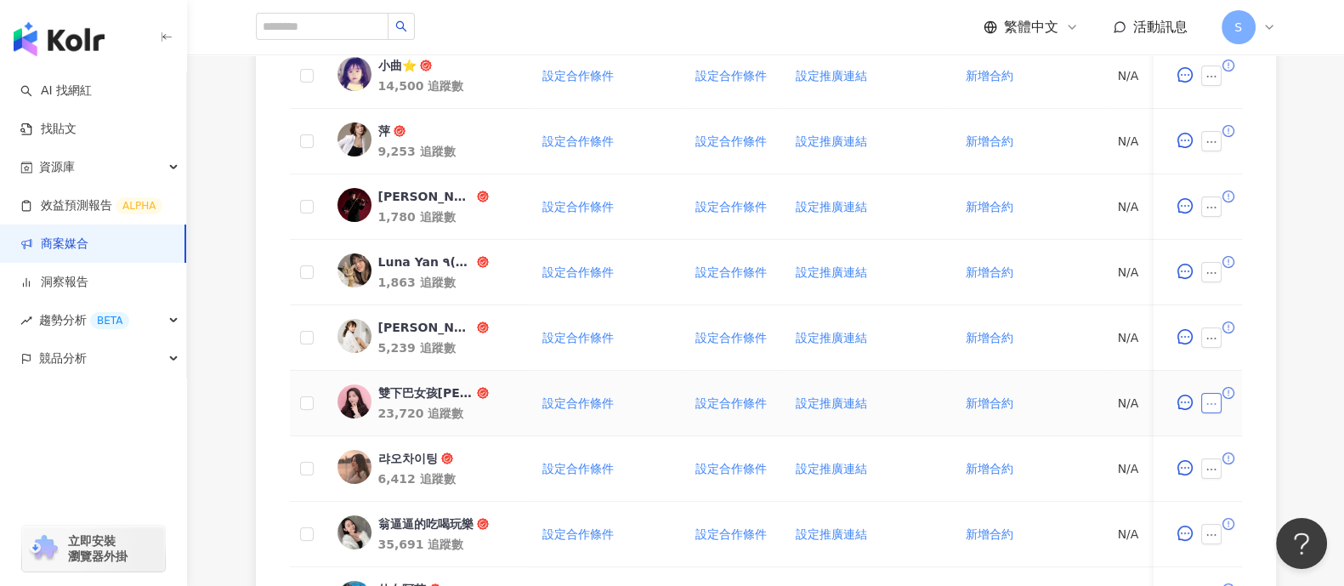
click at [1212, 410] on button "button" at bounding box center [1211, 403] width 20 height 20
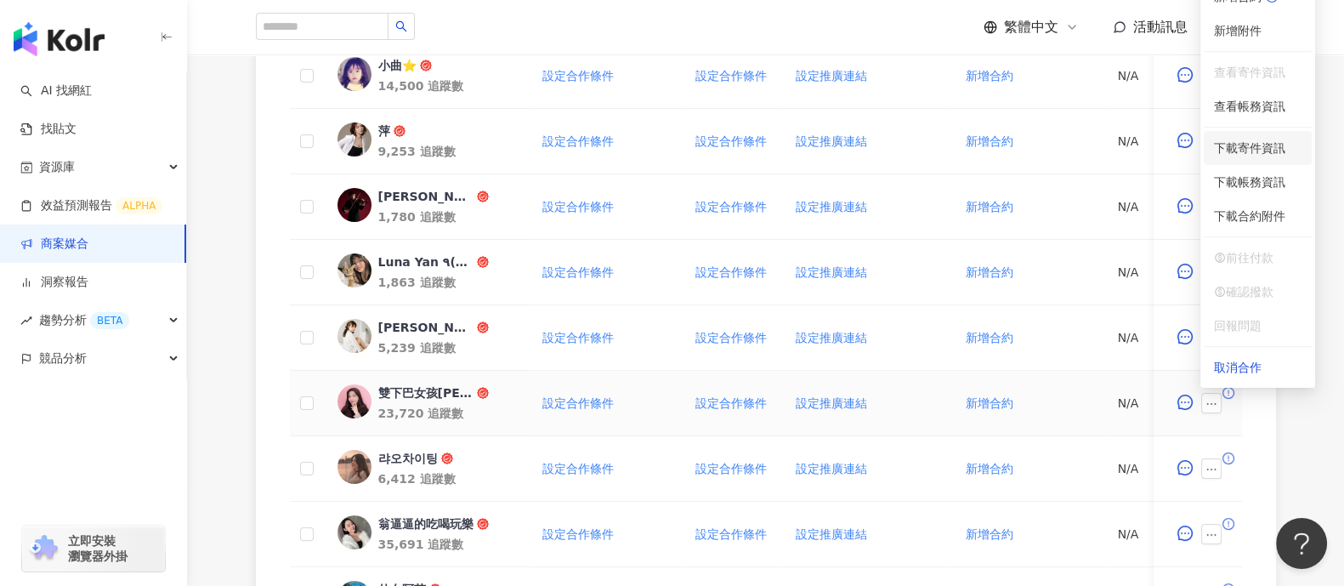
click at [1271, 150] on span "下載寄件資訊" at bounding box center [1258, 148] width 88 height 19
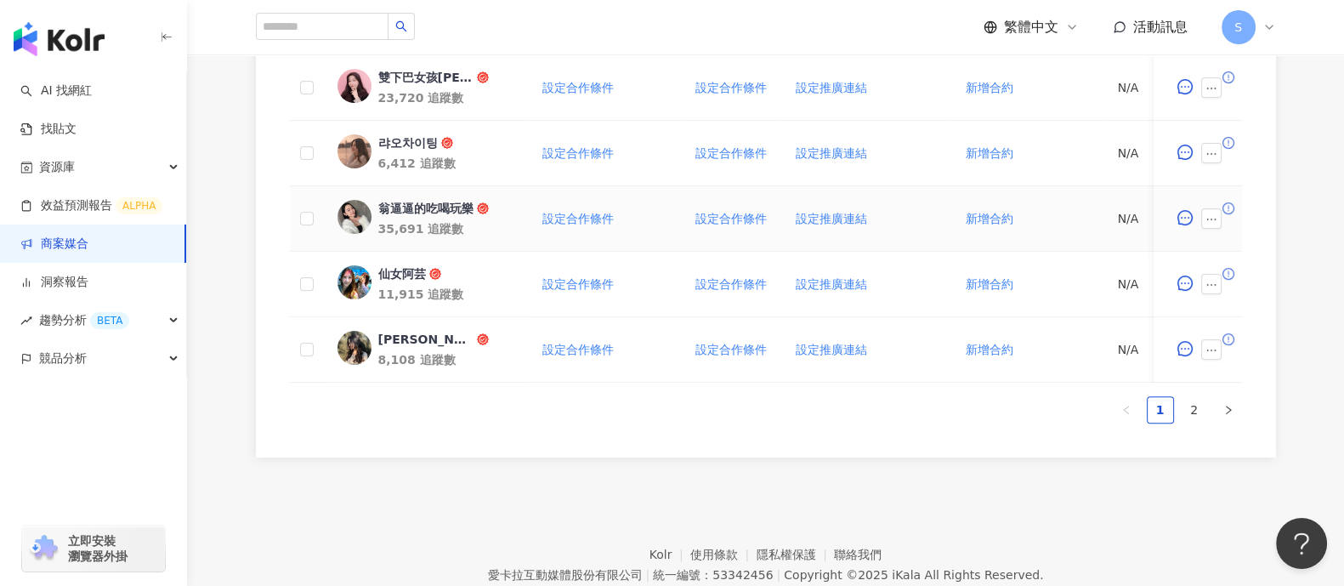
scroll to position [1063, 0]
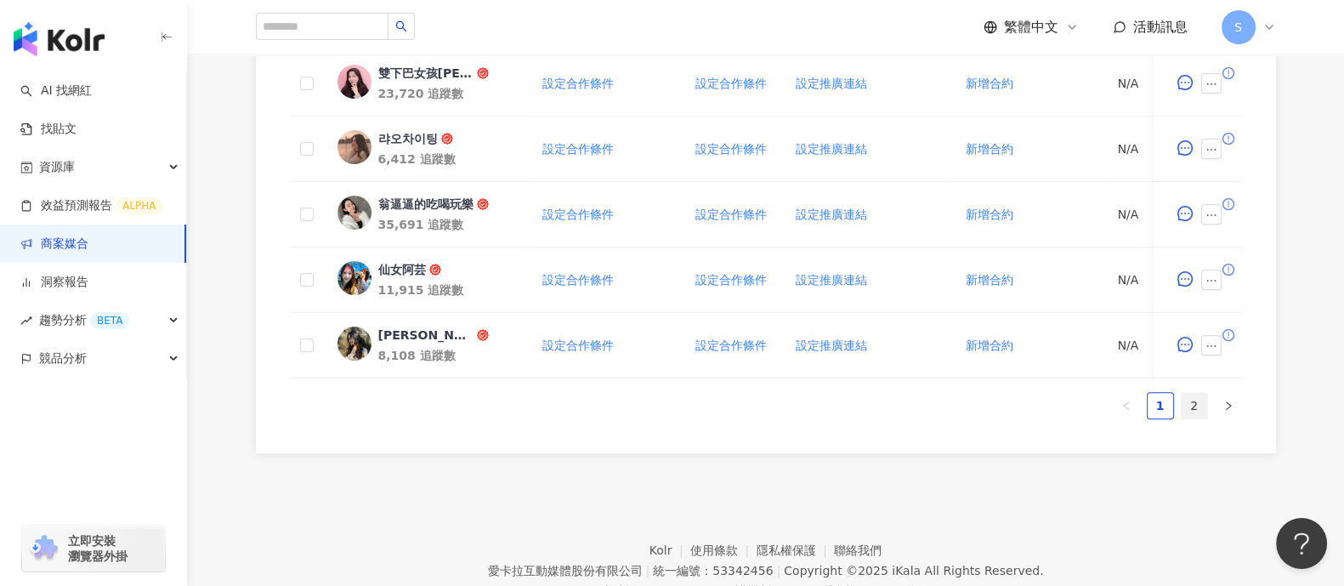
click at [1199, 418] on link "2" at bounding box center [1195, 406] width 26 height 26
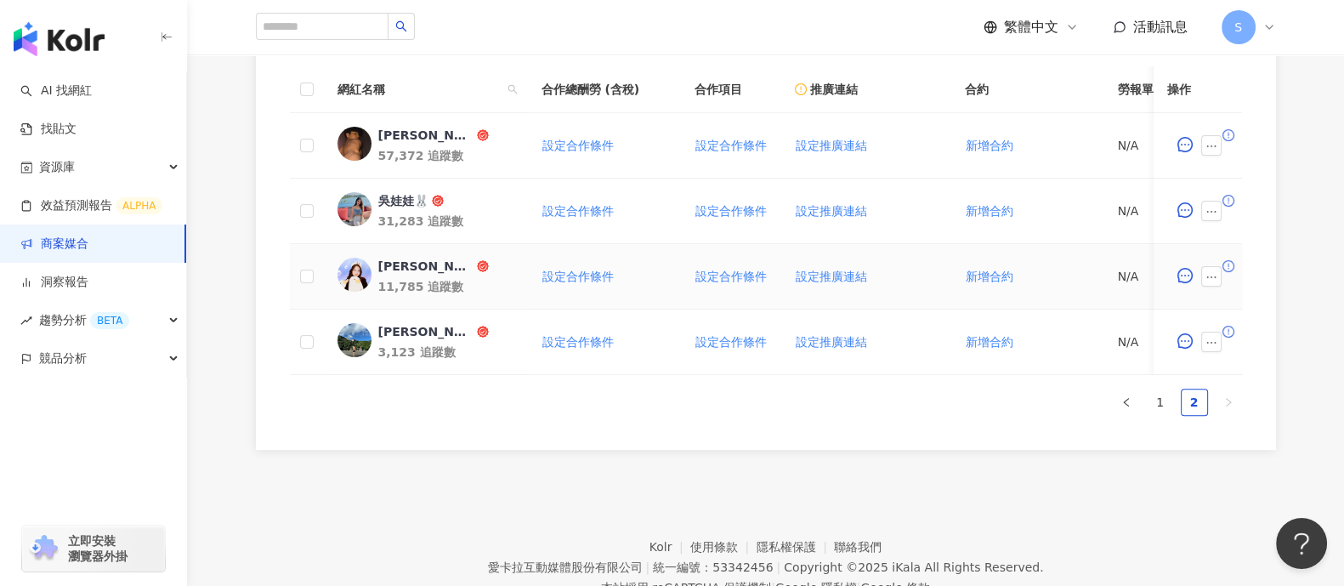
scroll to position [538, 0]
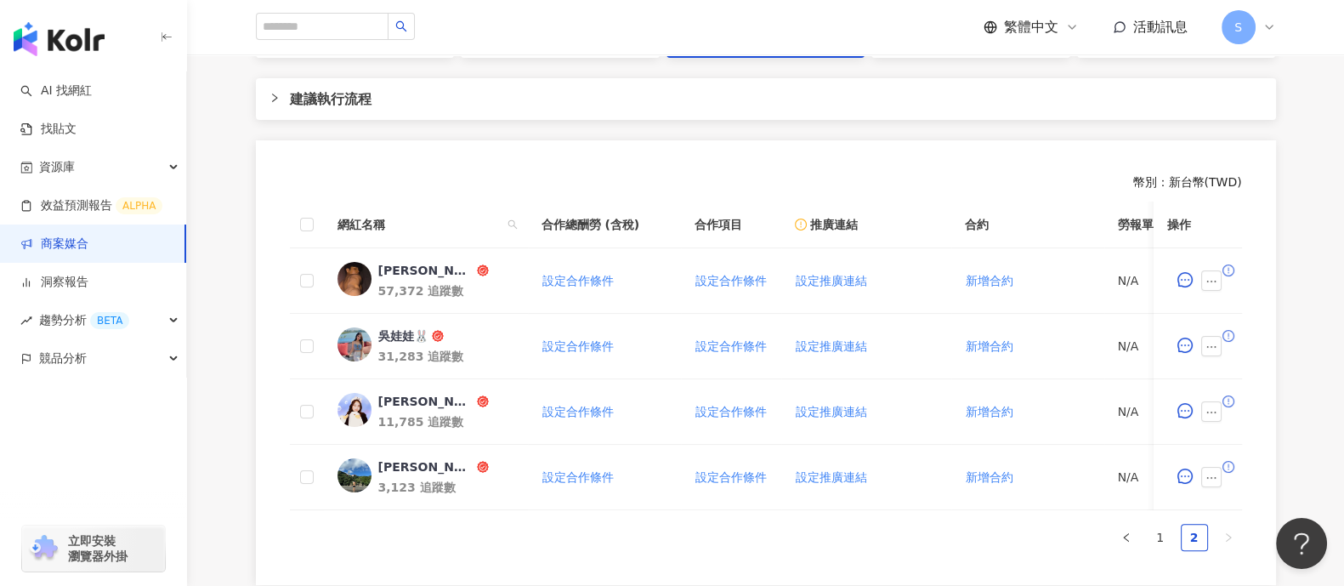
click at [88, 242] on link "商案媒合" at bounding box center [54, 244] width 68 height 17
